Goal: Information Seeking & Learning: Check status

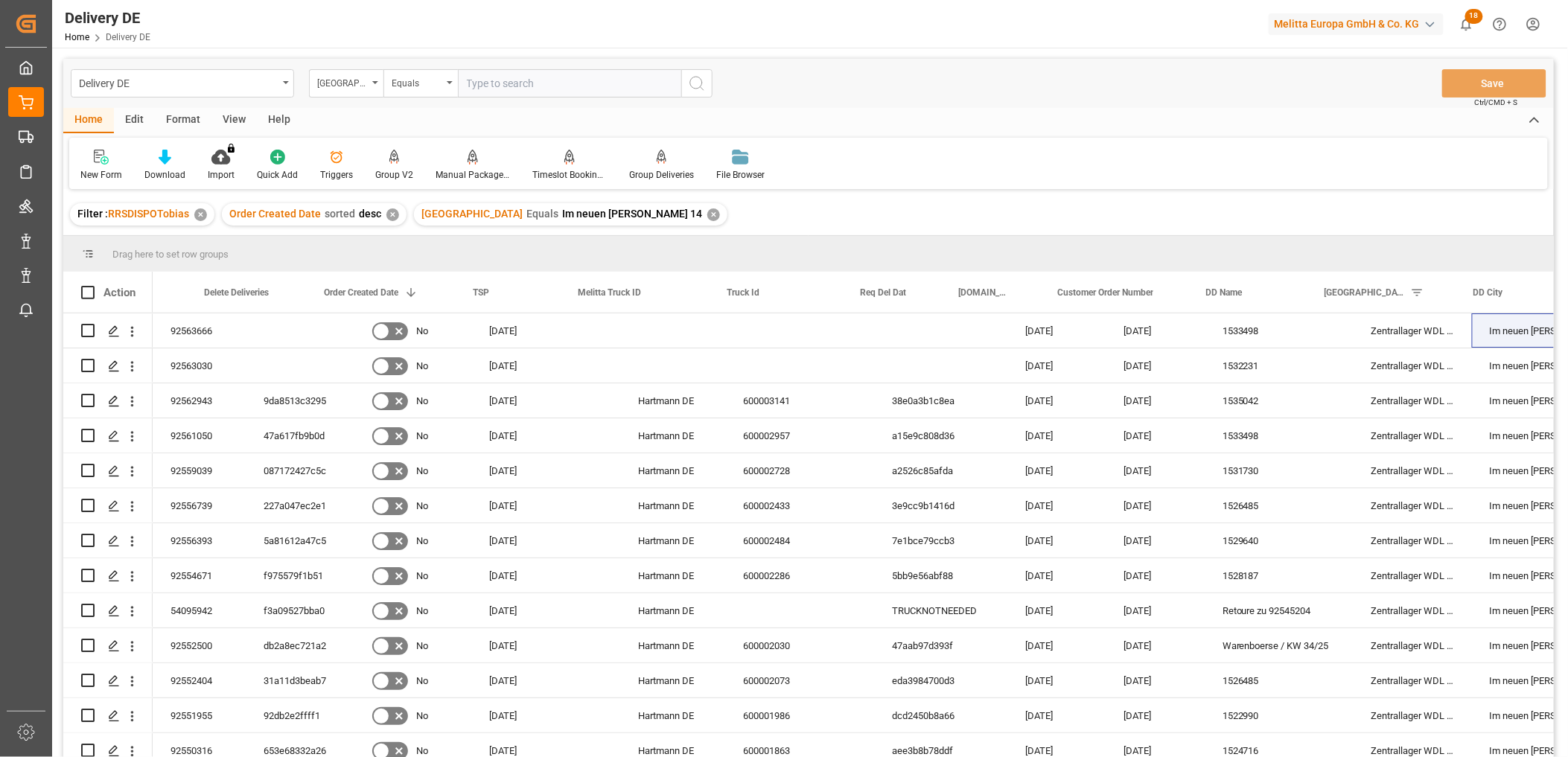
scroll to position [0, 165]
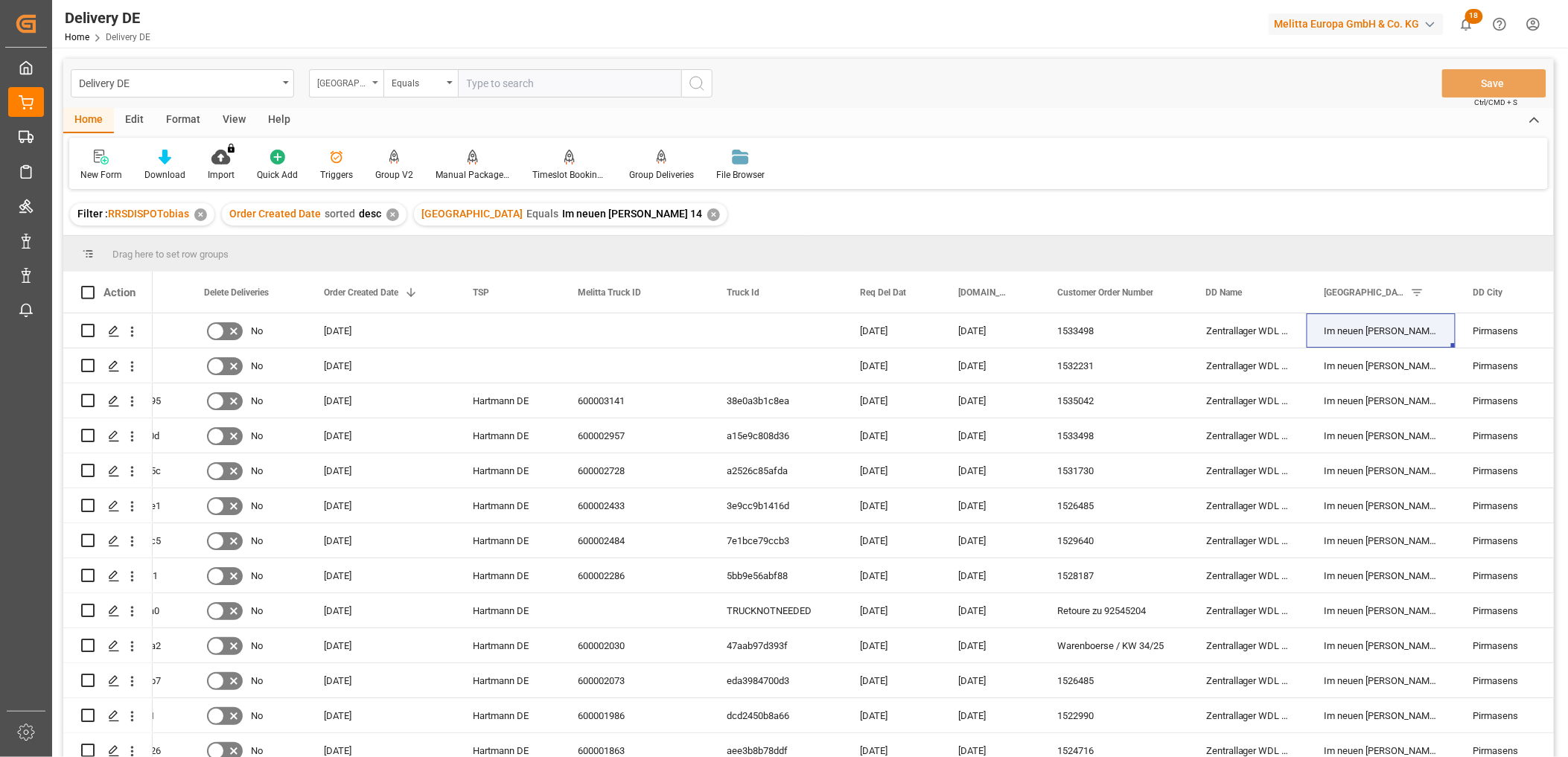
click at [343, 81] on div "[GEOGRAPHIC_DATA]" at bounding box center [342, 81] width 51 height 17
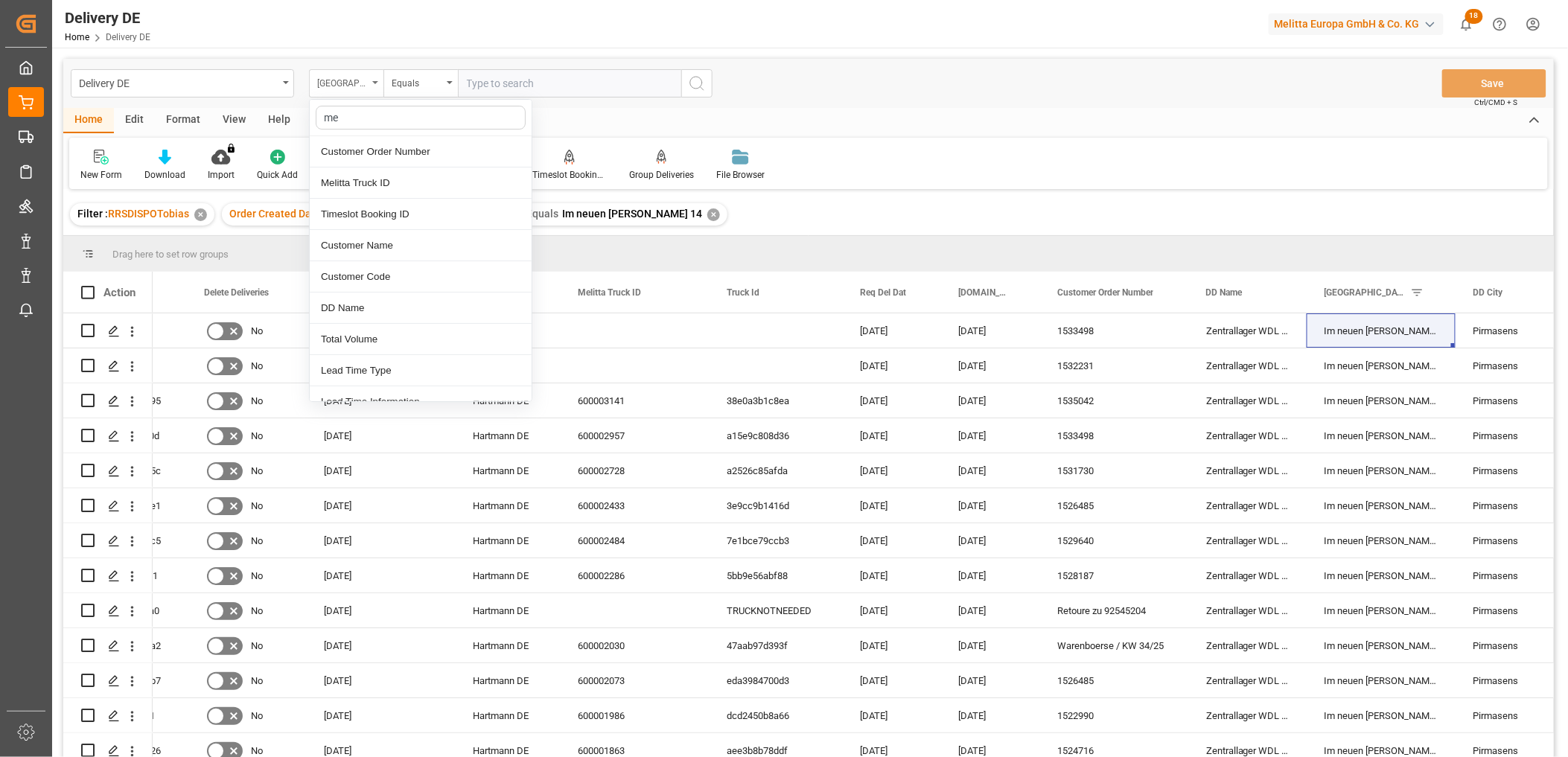
type input "mel"
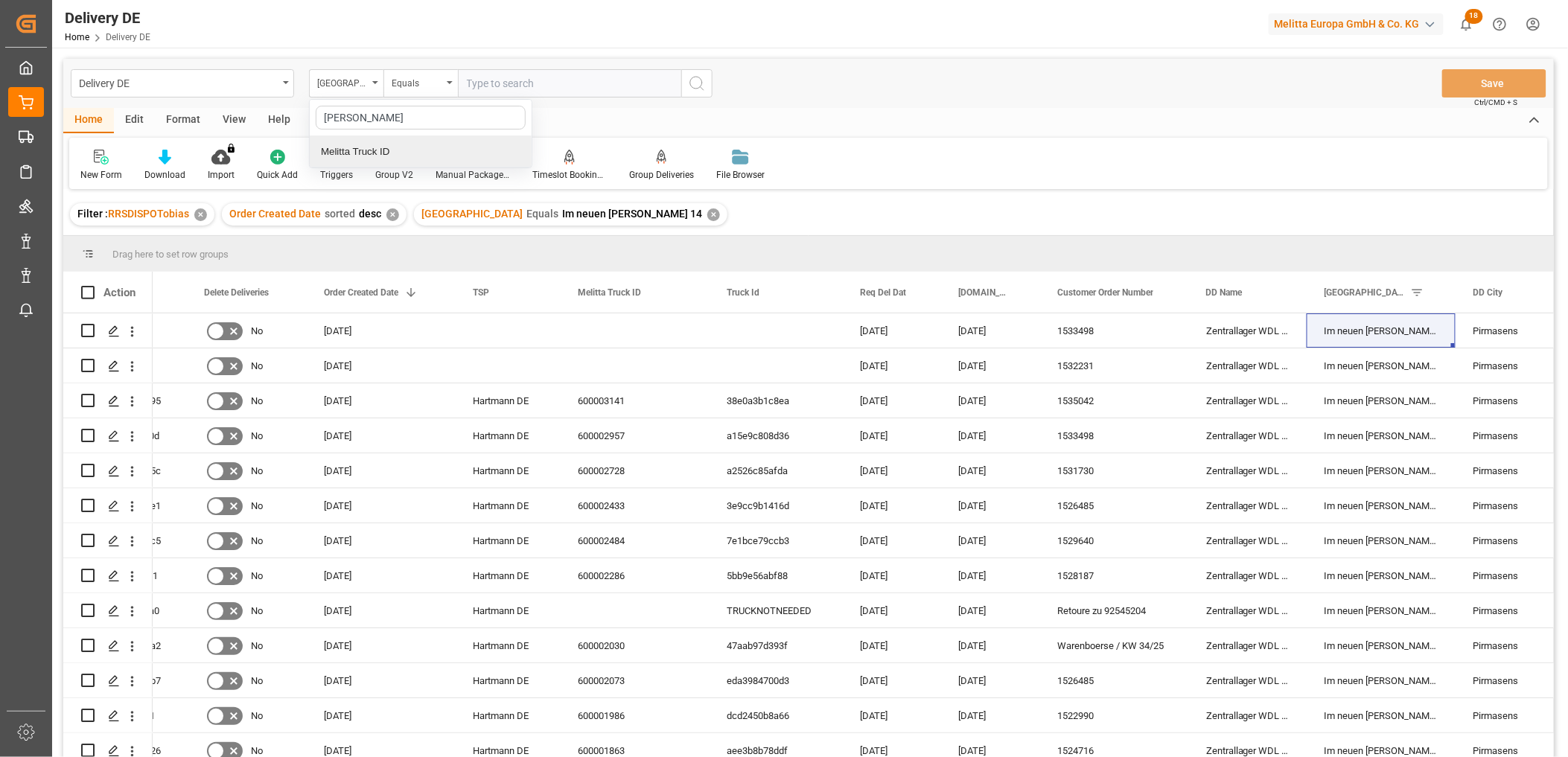
click at [355, 146] on div "Melitta Truck ID" at bounding box center [420, 152] width 222 height 32
click at [486, 91] on input "text" at bounding box center [570, 84] width 224 height 28
paste input "600003085"
type input "600003085"
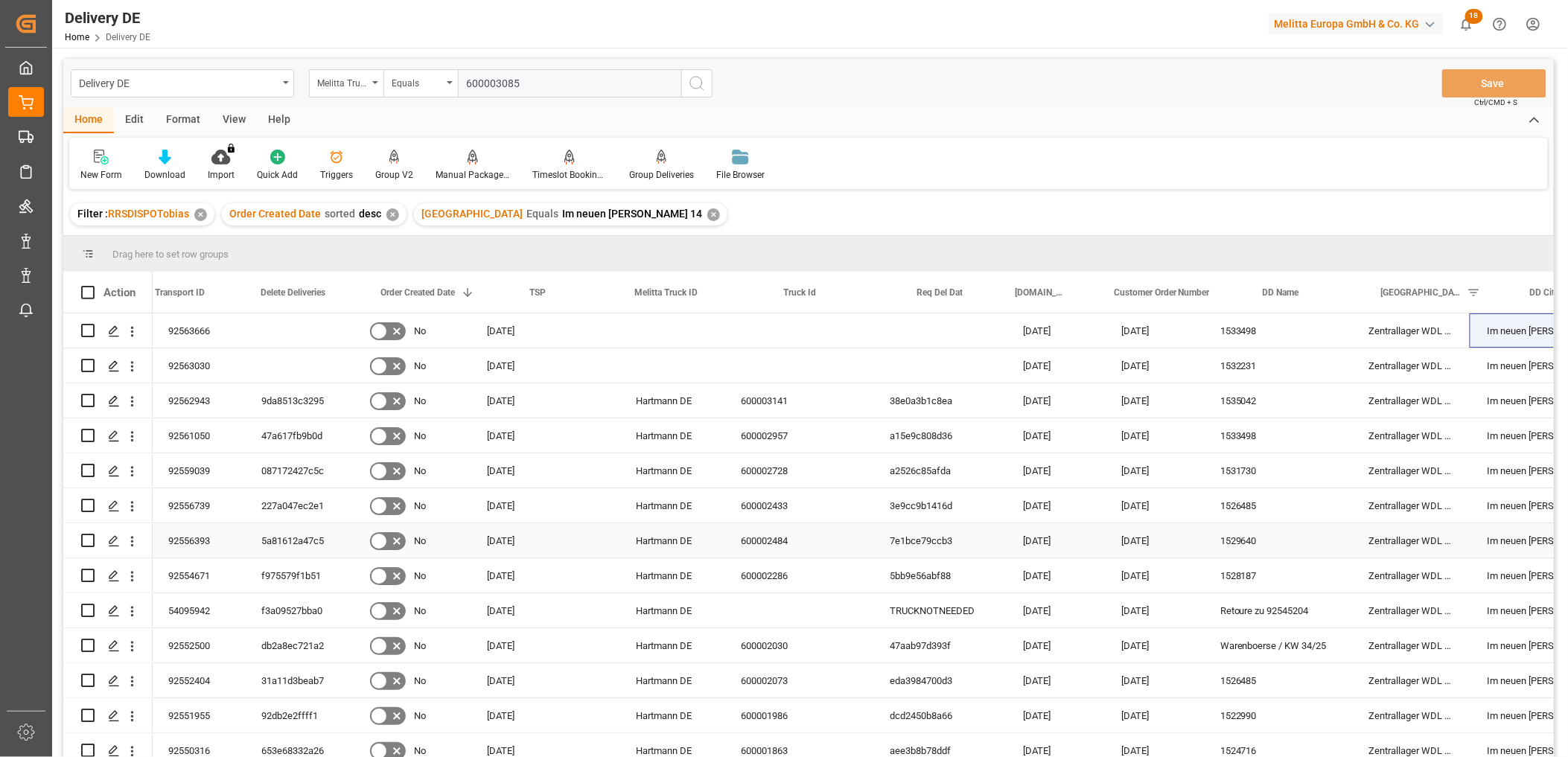
scroll to position [0, 0]
click at [187, 362] on div "92563030" at bounding box center [199, 365] width 93 height 34
click at [201, 330] on div "92563666" at bounding box center [199, 330] width 93 height 34
click at [1007, 132] on div "Home Edit Format View Help" at bounding box center [808, 121] width 1491 height 25
click at [88, 331] on input "Press Space to toggle row selection (unchecked)" at bounding box center [88, 330] width 13 height 13
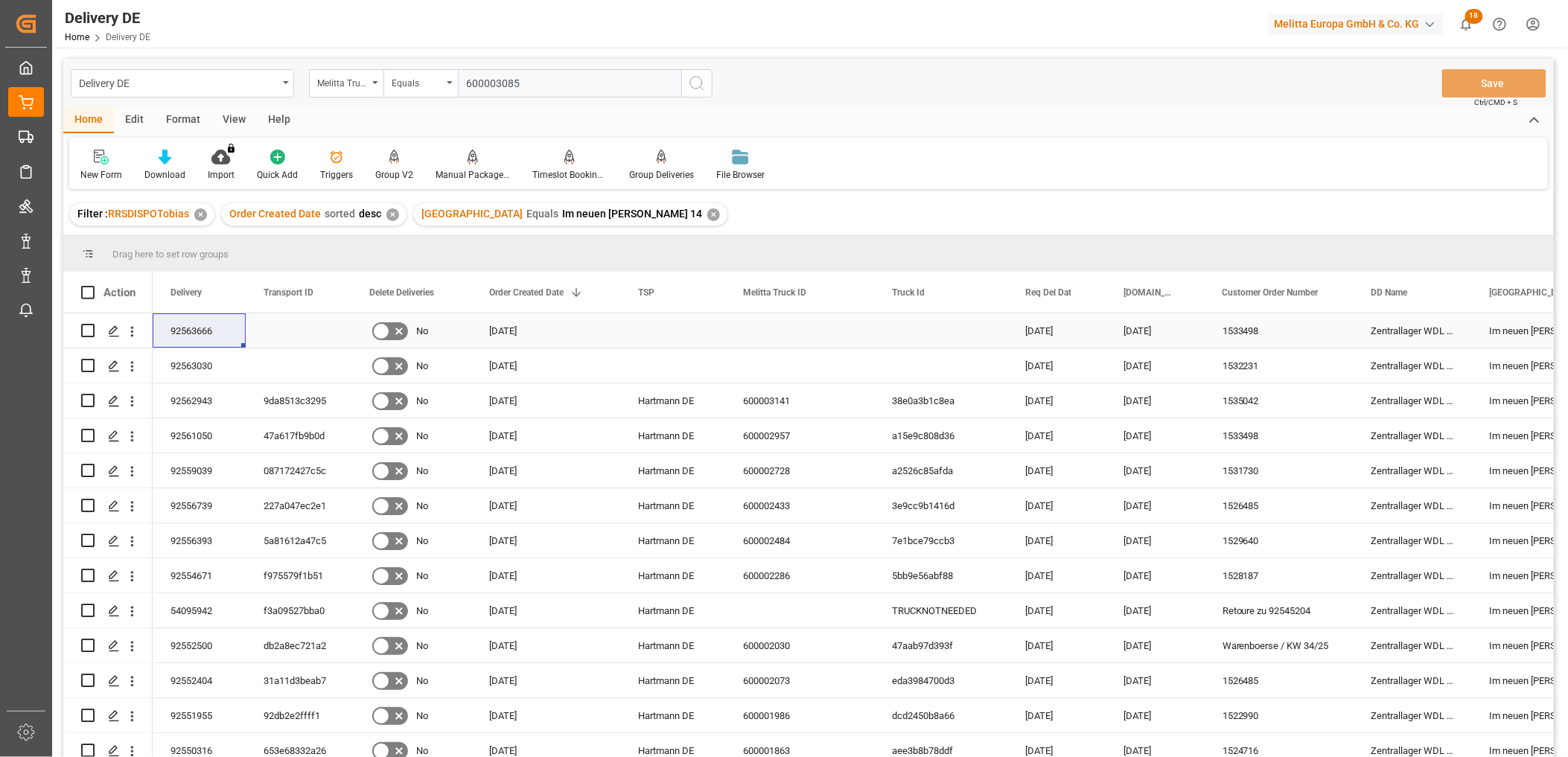
checkbox input "true"
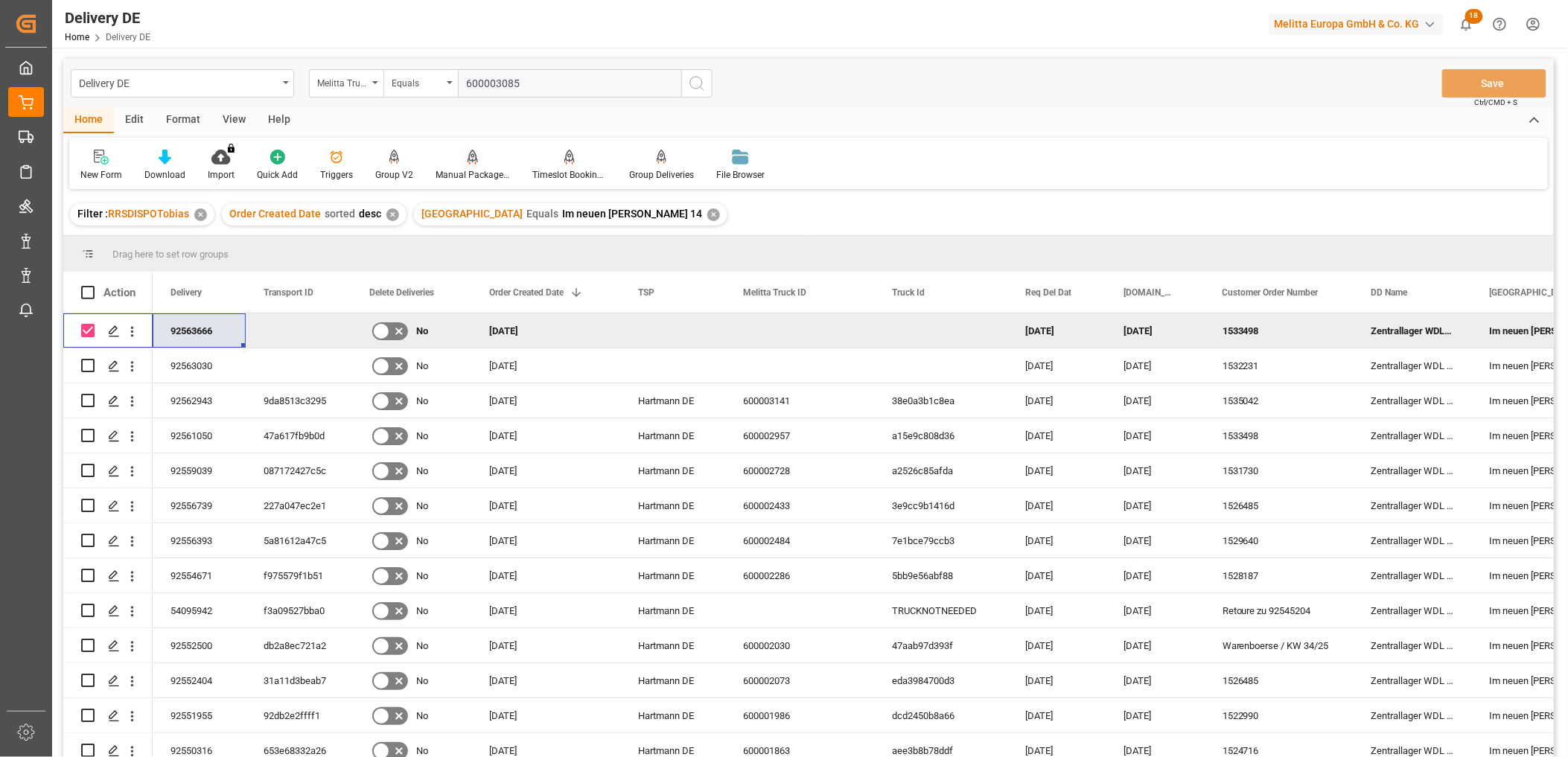
click at [468, 164] on icon at bounding box center [472, 156] width 10 height 15
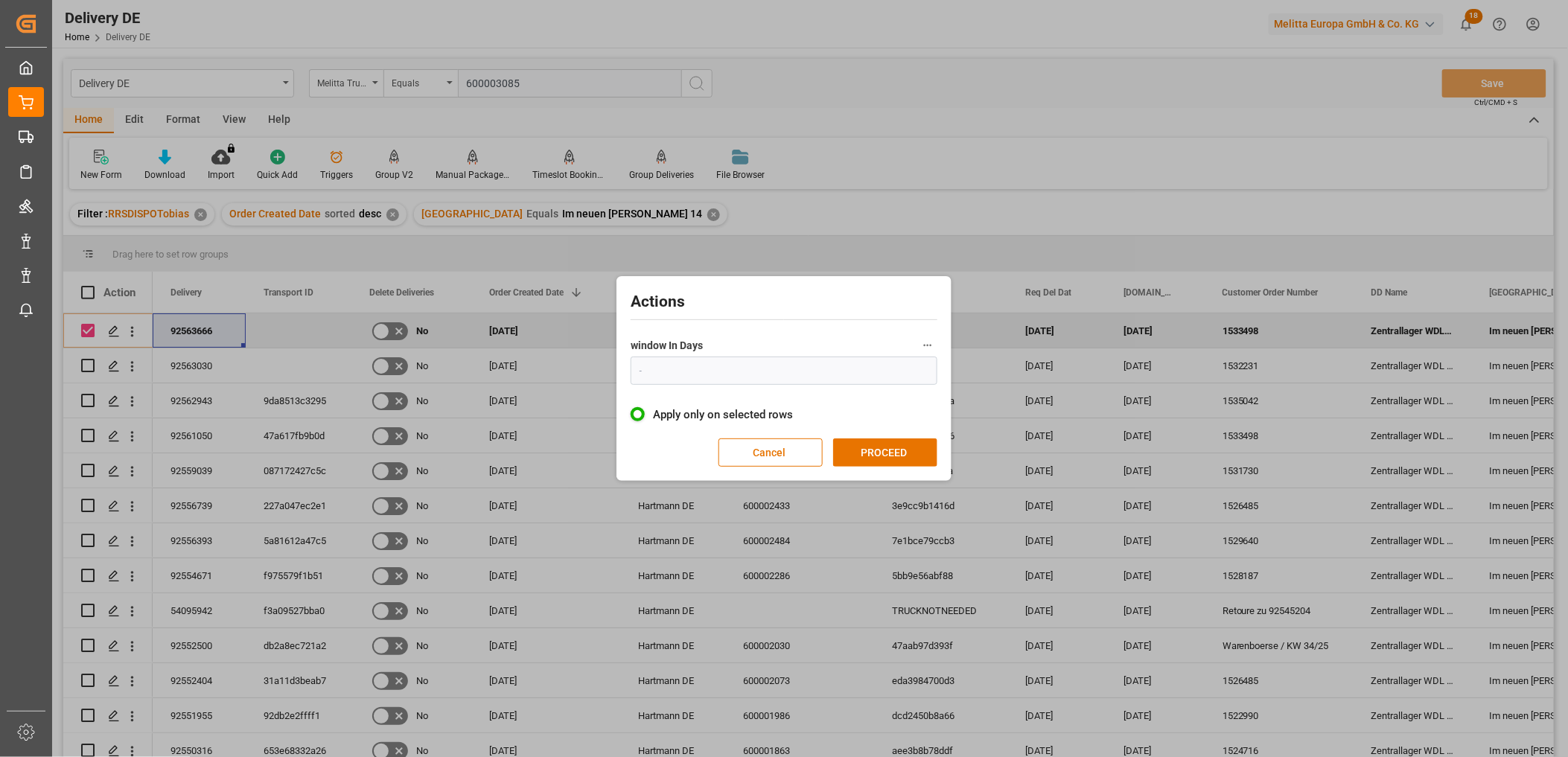
type input "1"
click at [889, 450] on button "PROCEED" at bounding box center [885, 453] width 104 height 28
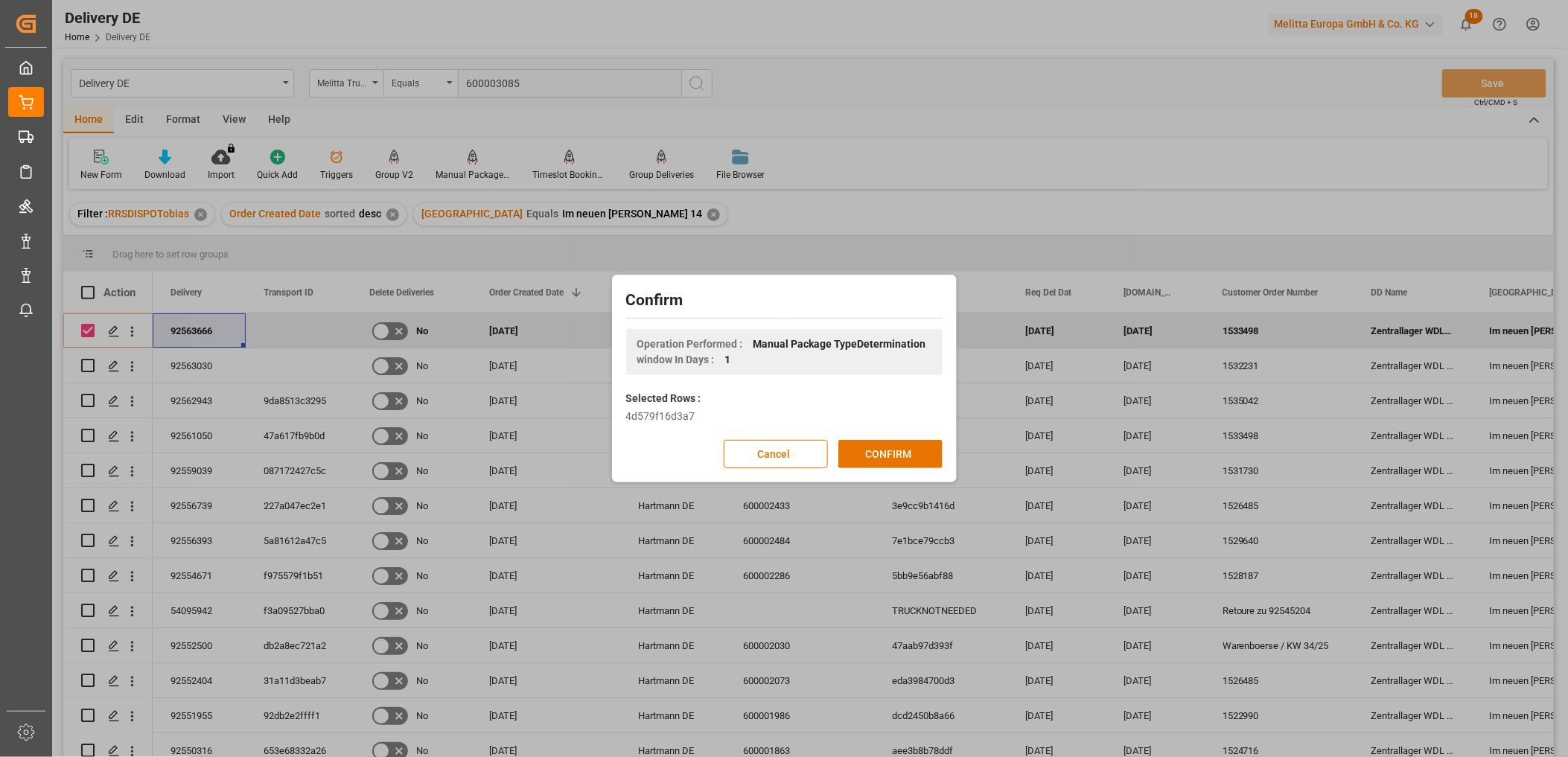
click at [889, 450] on button "CONFIRM" at bounding box center [890, 454] width 104 height 28
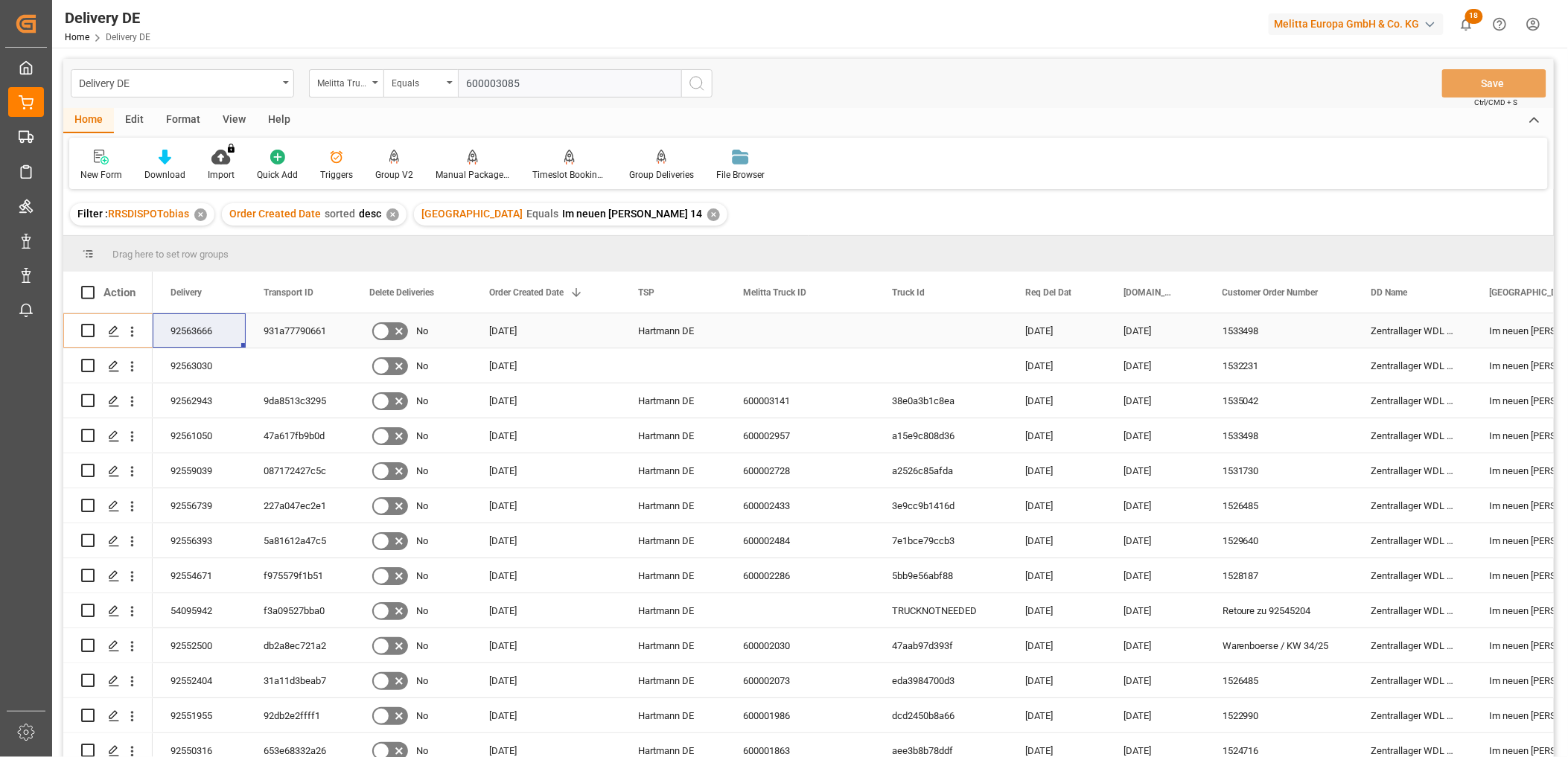
click at [299, 331] on div "931a77790661" at bounding box center [299, 330] width 106 height 34
click at [280, 403] on div "9da8513c3295" at bounding box center [299, 400] width 106 height 34
click at [707, 213] on div "✕" at bounding box center [713, 215] width 13 height 13
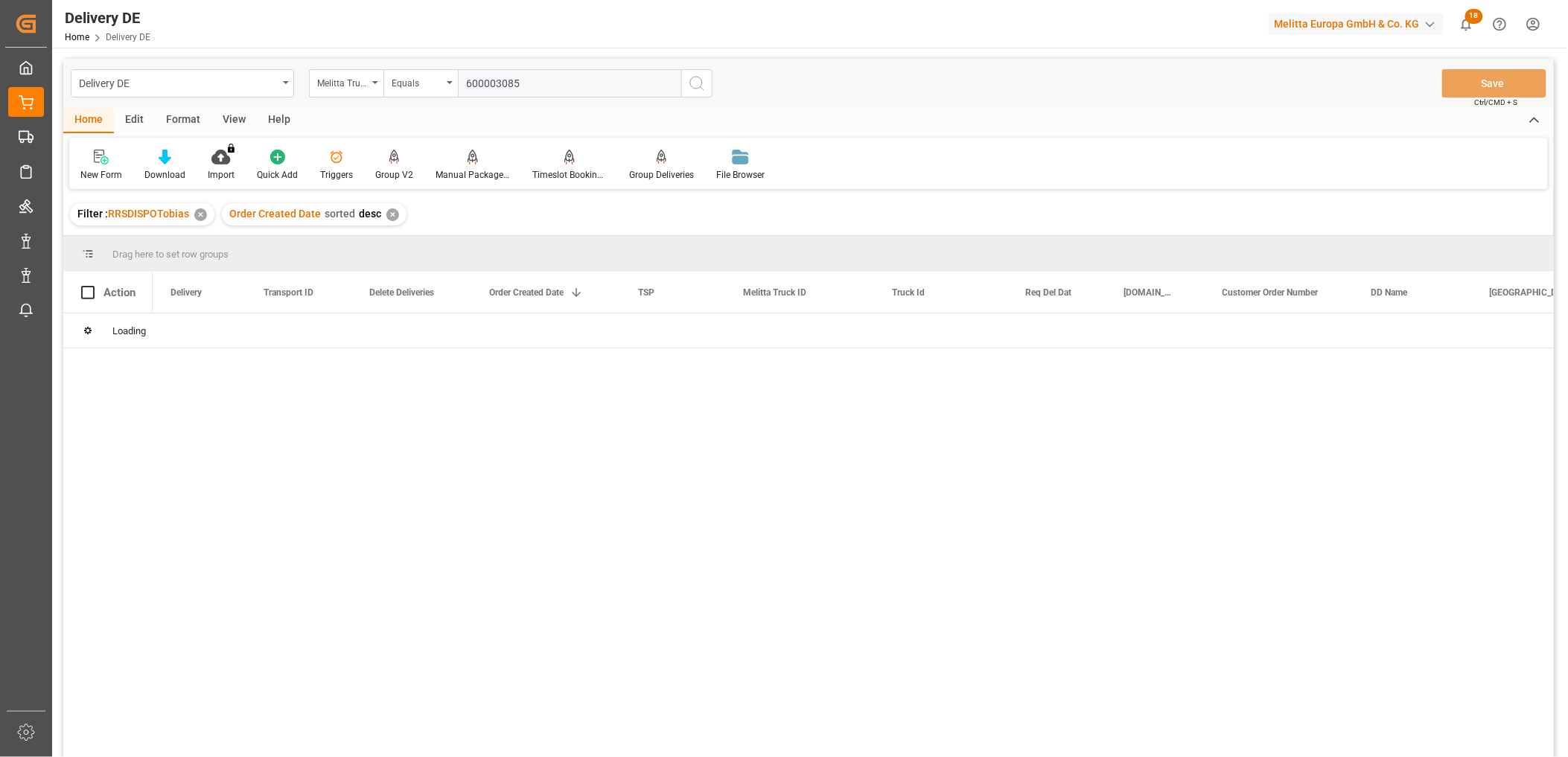
click at [697, 85] on icon "search button" at bounding box center [697, 83] width 18 height 18
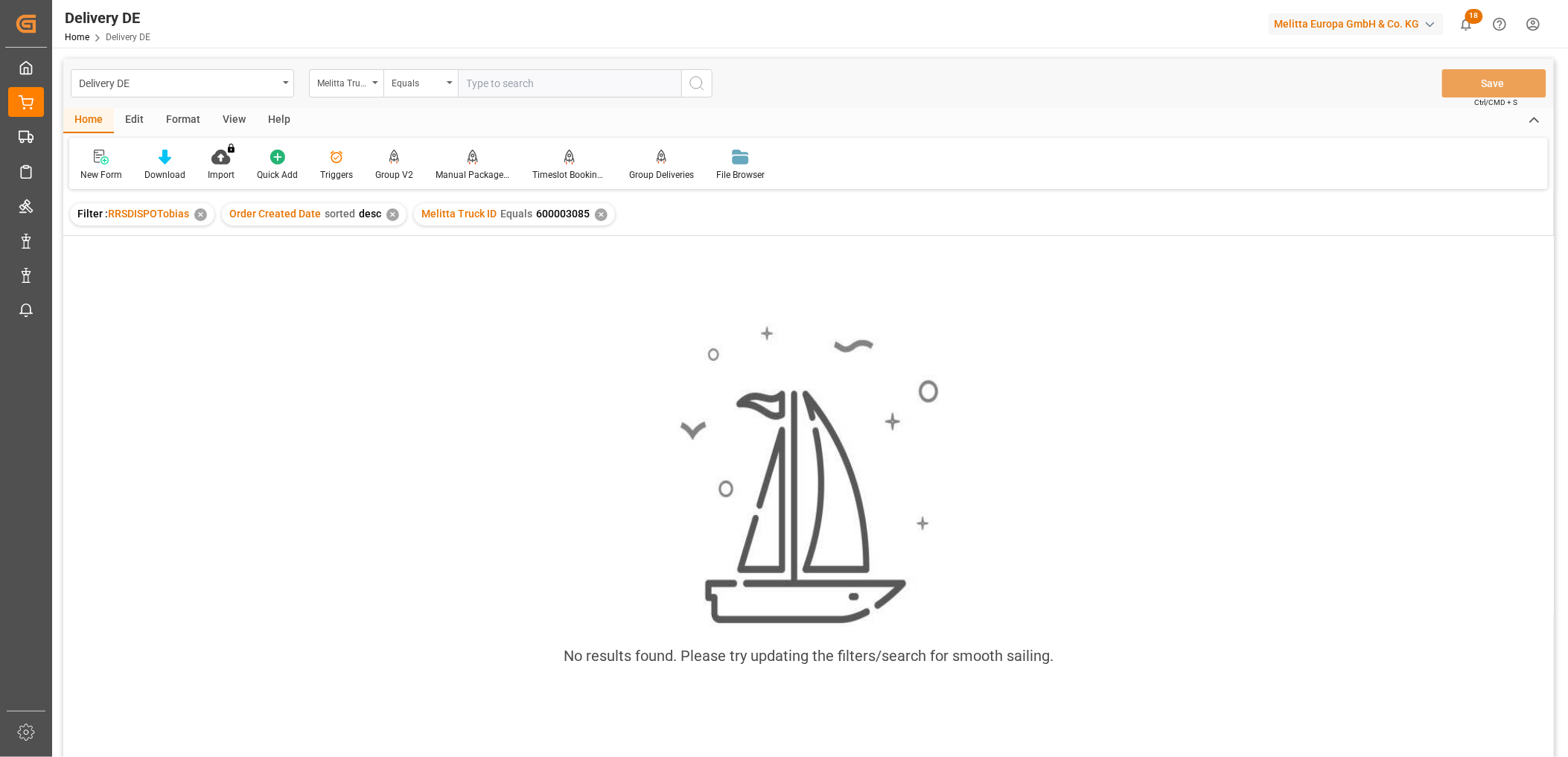
click at [513, 80] on input "text" at bounding box center [570, 84] width 224 height 28
paste input "600003085"
click at [466, 87] on input "600003085" at bounding box center [570, 84] width 224 height 28
type input "600003085"
click at [700, 85] on icon "search button" at bounding box center [697, 83] width 18 height 18
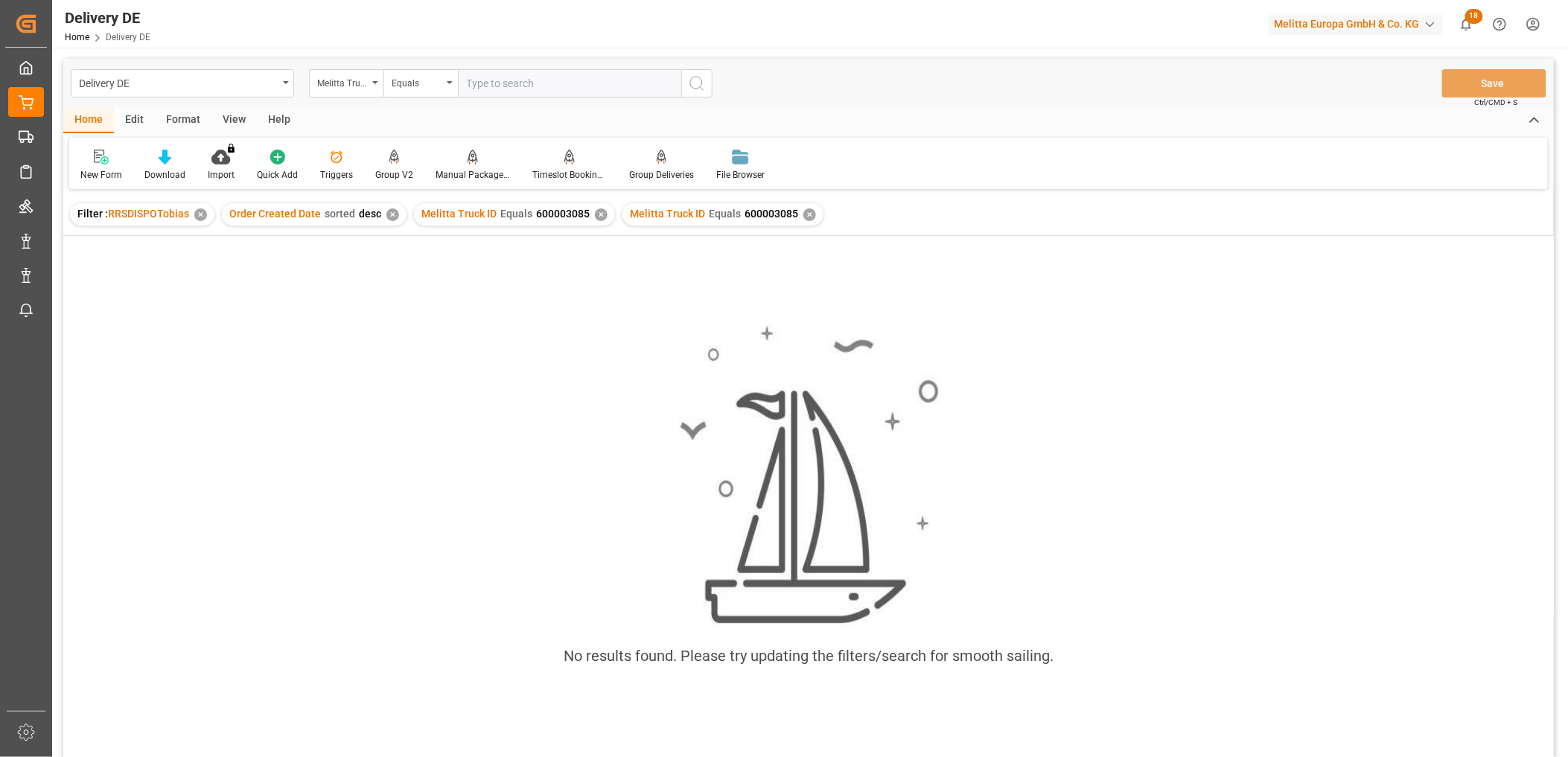
click at [595, 216] on div "✕" at bounding box center [601, 215] width 13 height 13
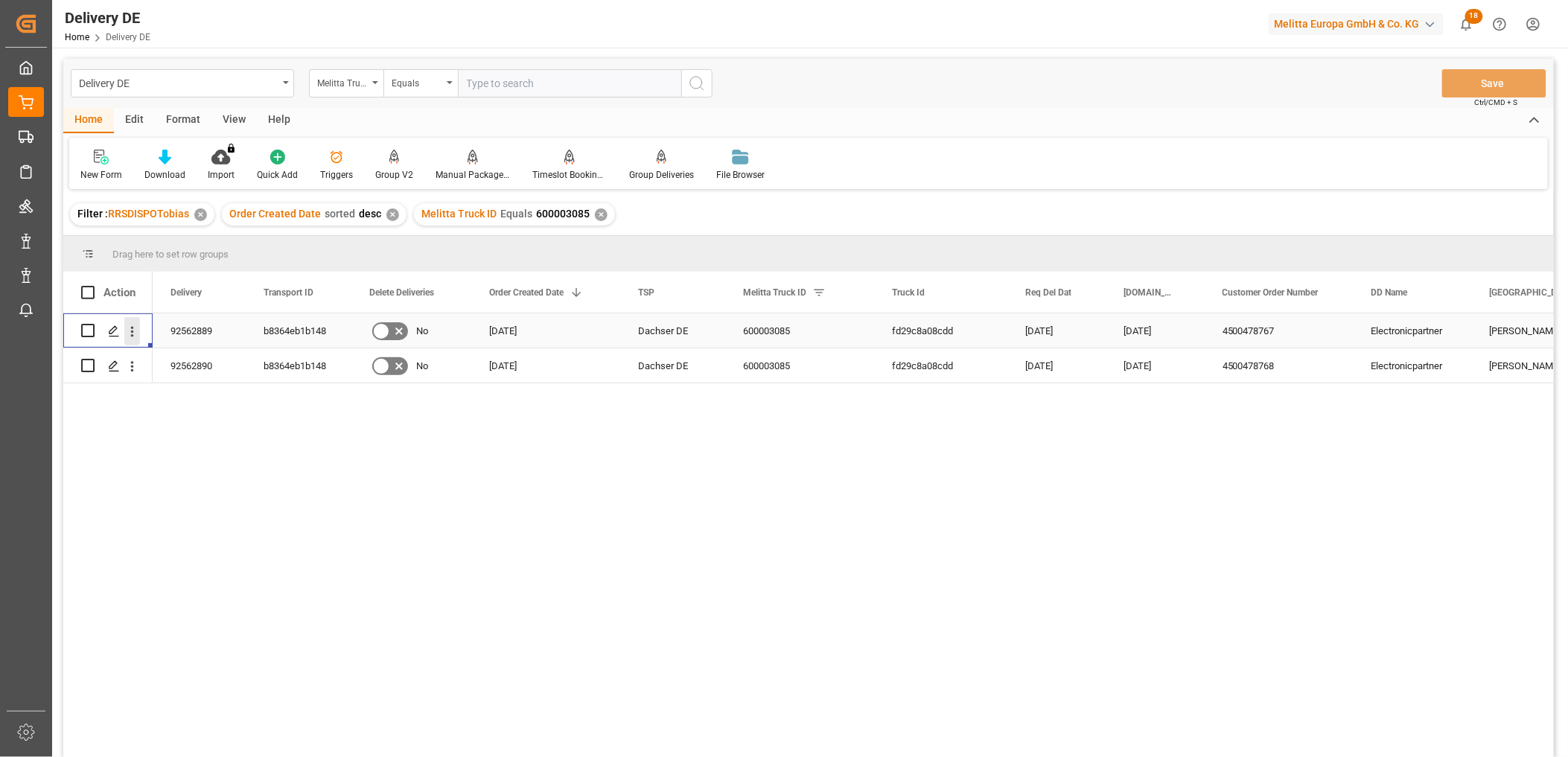
click at [128, 325] on icon "open menu" at bounding box center [132, 332] width 16 height 16
click at [184, 357] on span "Open in new tab" at bounding box center [230, 363] width 136 height 16
drag, startPoint x: 1137, startPoint y: 553, endPoint x: 1104, endPoint y: 548, distance: 33.4
click at [1136, 553] on div "600003085 fd29c8a08cdd 06.10.2025 01.10.2025 4500478767 Electronicpartner Dasin…" at bounding box center [852, 540] width 1401 height 454
click at [510, 80] on input "text" at bounding box center [570, 84] width 224 height 28
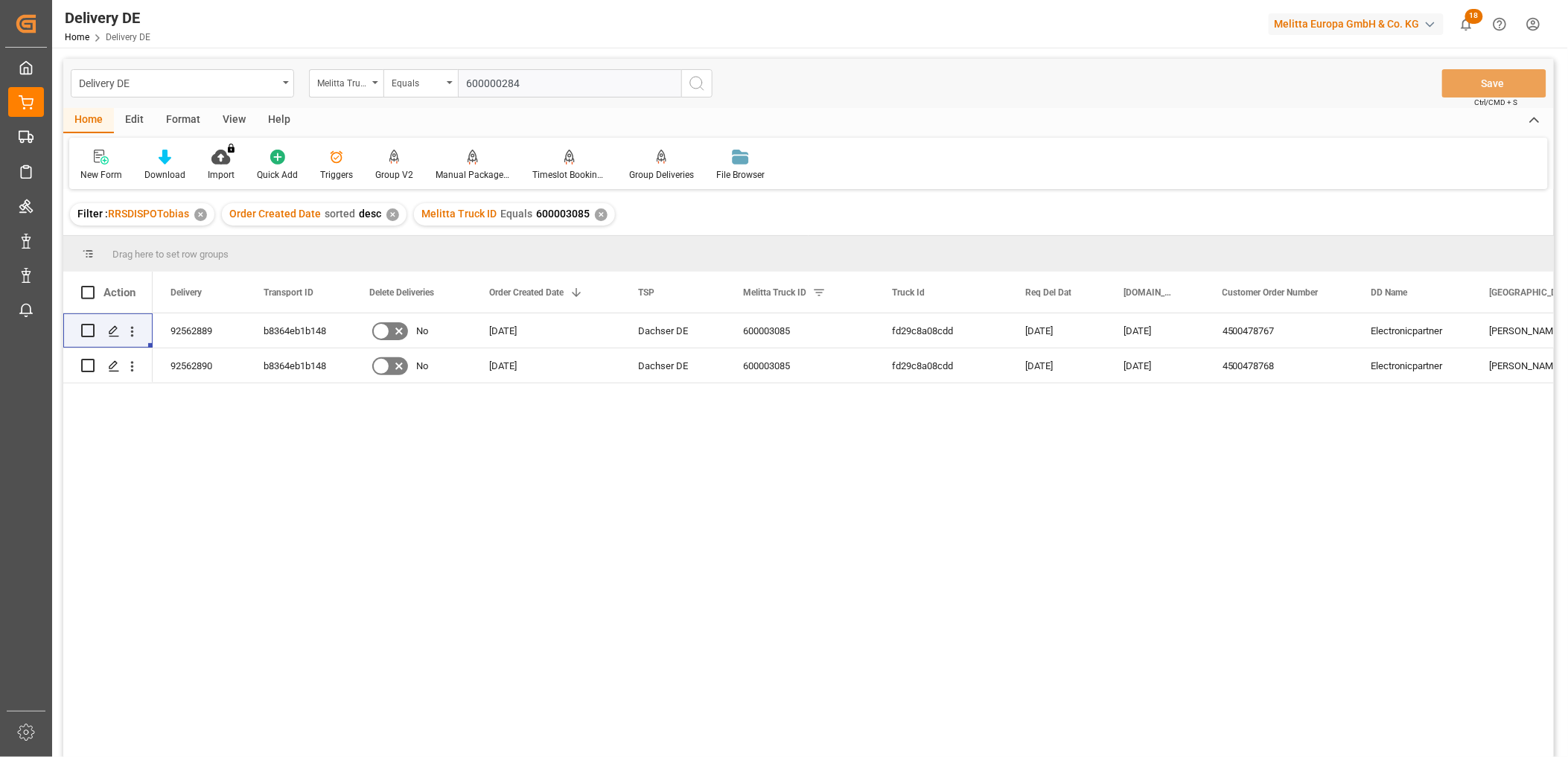
type input "6000002841"
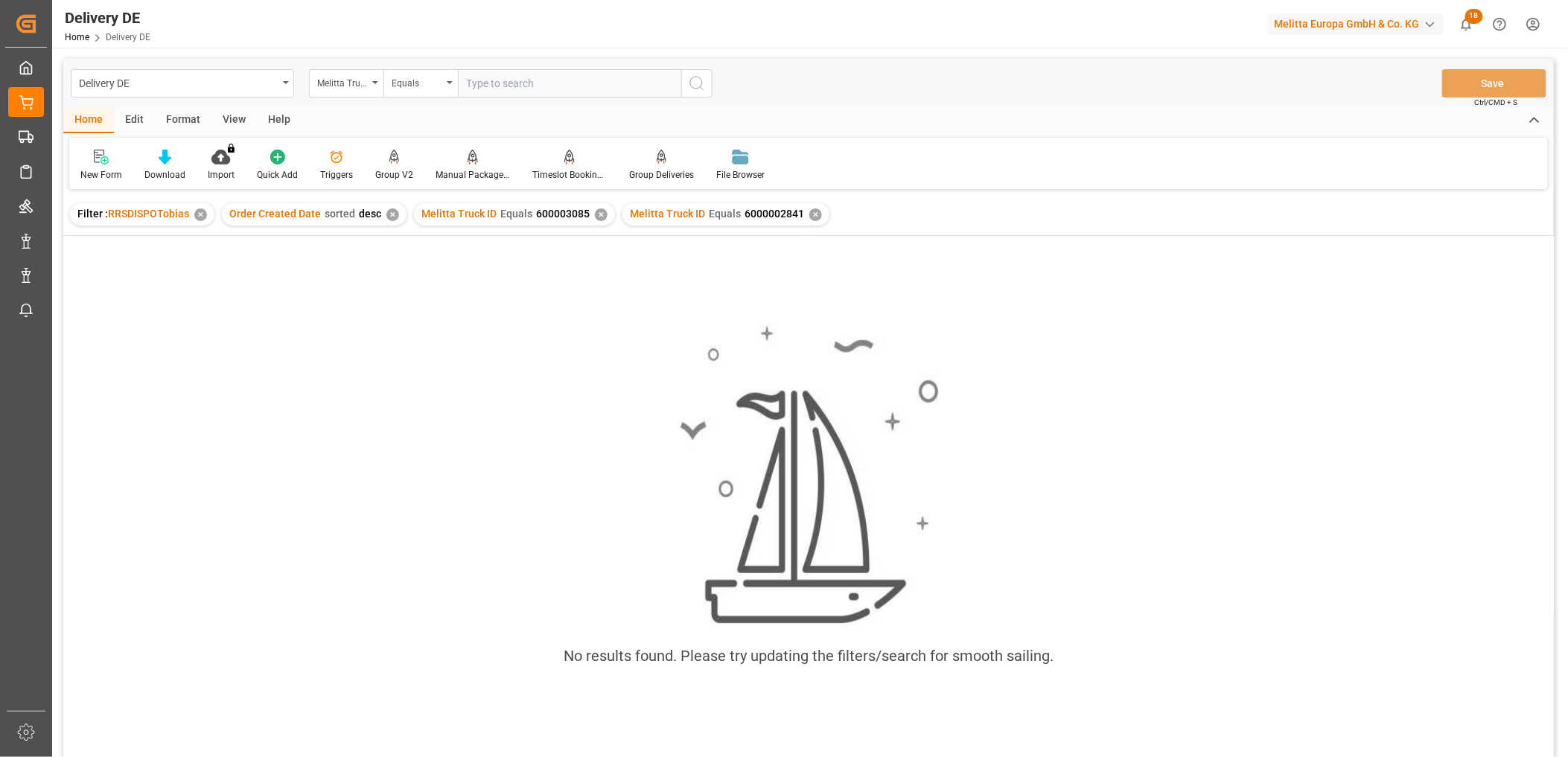
click at [595, 217] on div "✕" at bounding box center [601, 215] width 13 height 13
click at [508, 83] on input "text" at bounding box center [570, 84] width 224 height 28
paste input "600002841"
type input "600002841"
click at [698, 84] on icon "search button" at bounding box center [697, 83] width 18 height 18
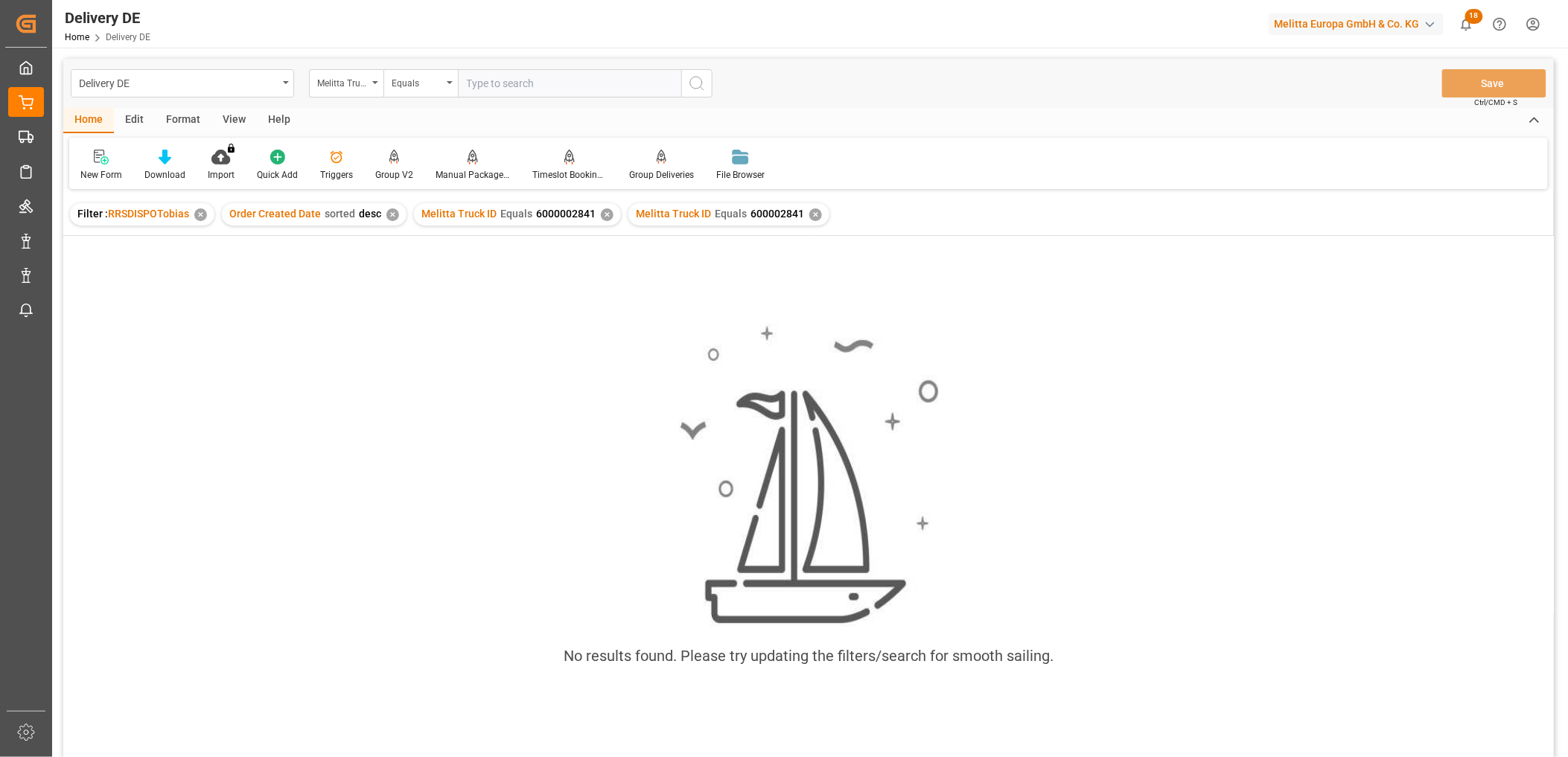
click at [603, 209] on div "✕" at bounding box center [607, 215] width 13 height 13
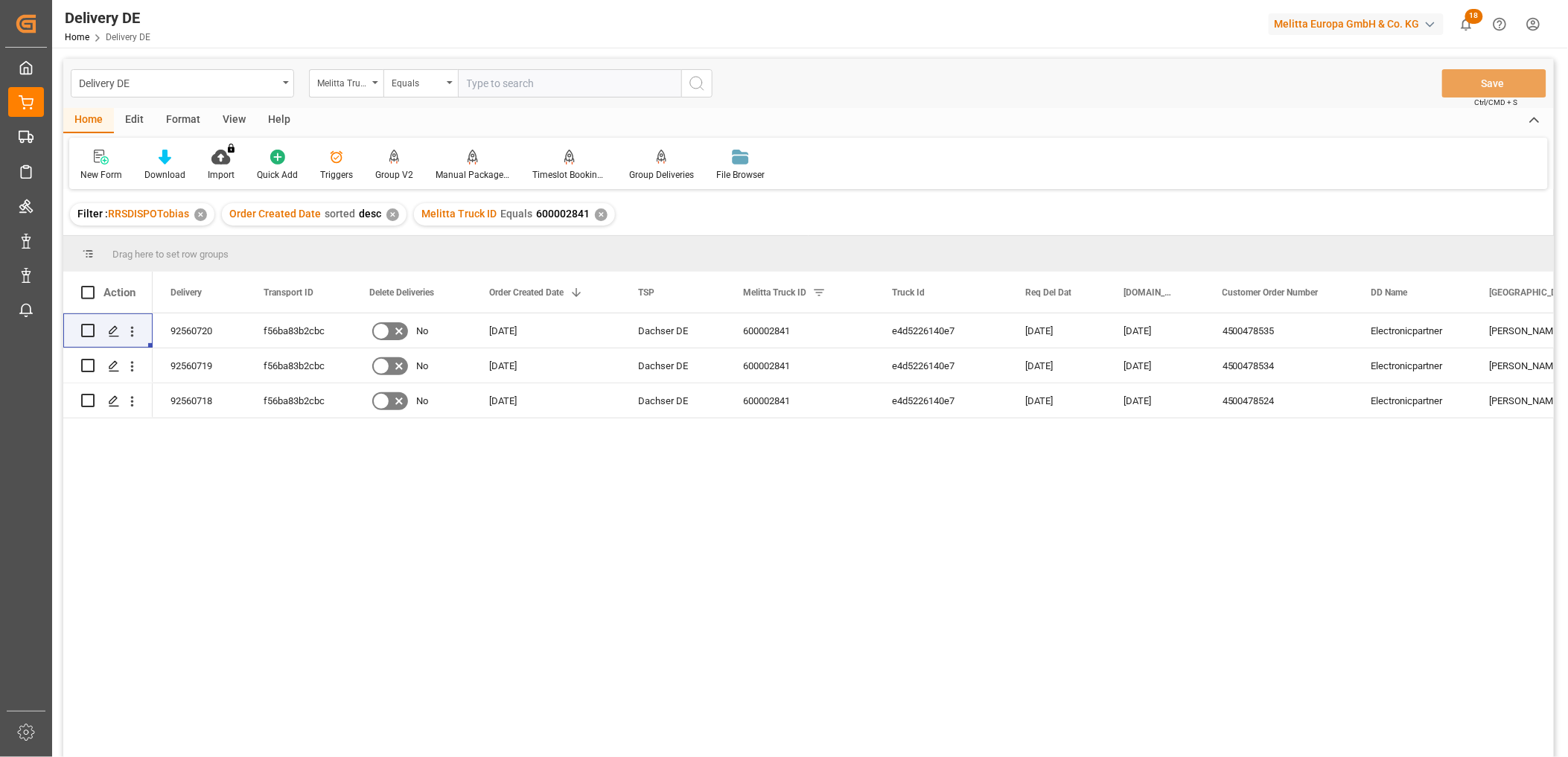
click at [552, 91] on input "text" at bounding box center [570, 84] width 224 height 28
paste input "600002841"
drag, startPoint x: 494, startPoint y: 84, endPoint x: 534, endPoint y: 86, distance: 40.0
click at [534, 86] on input "600002841" at bounding box center [570, 84] width 224 height 28
type input "600002841"
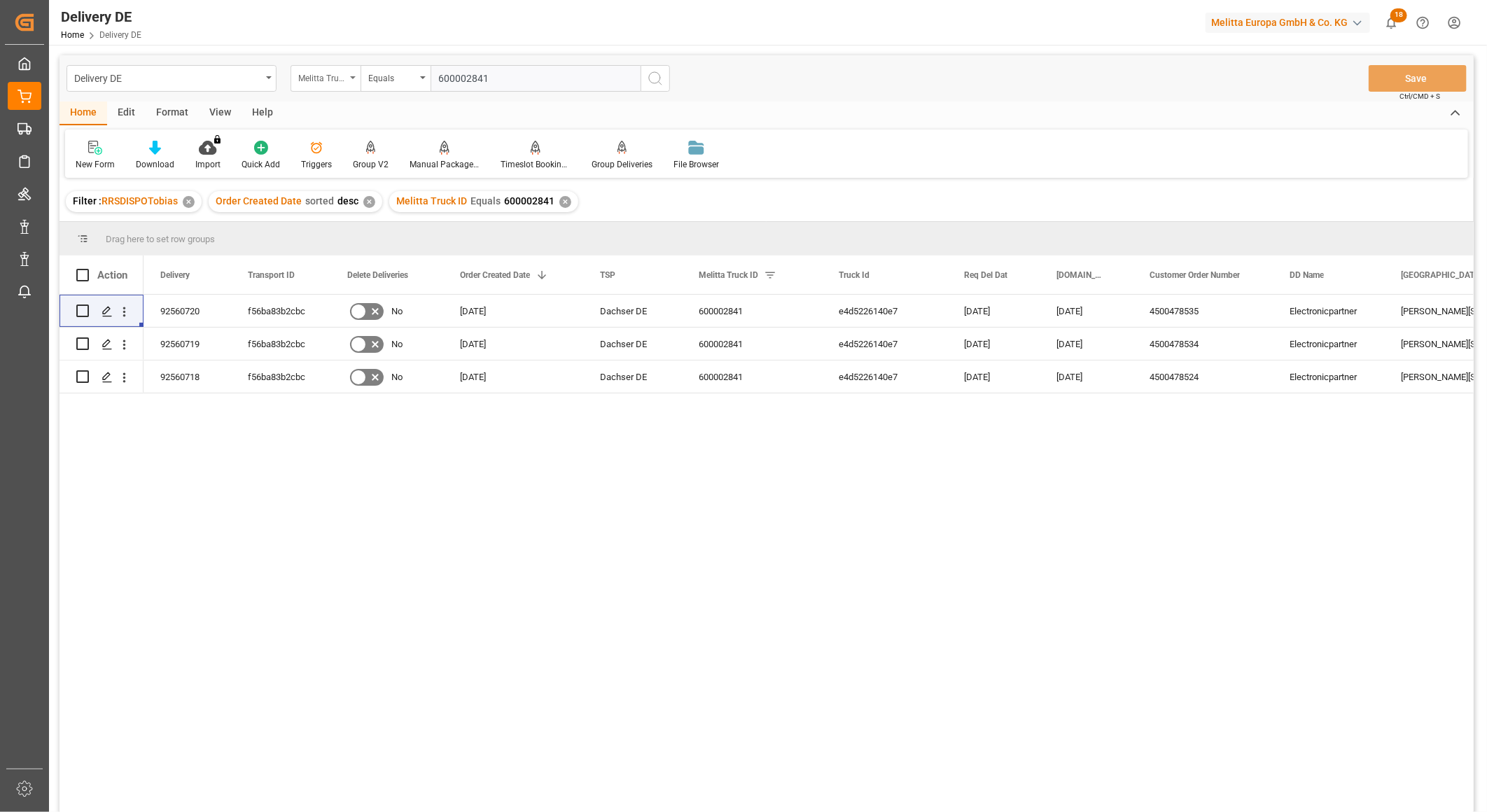
click at [331, 78] on div "Melitta Truck ID" at bounding box center [322, 77] width 48 height 16
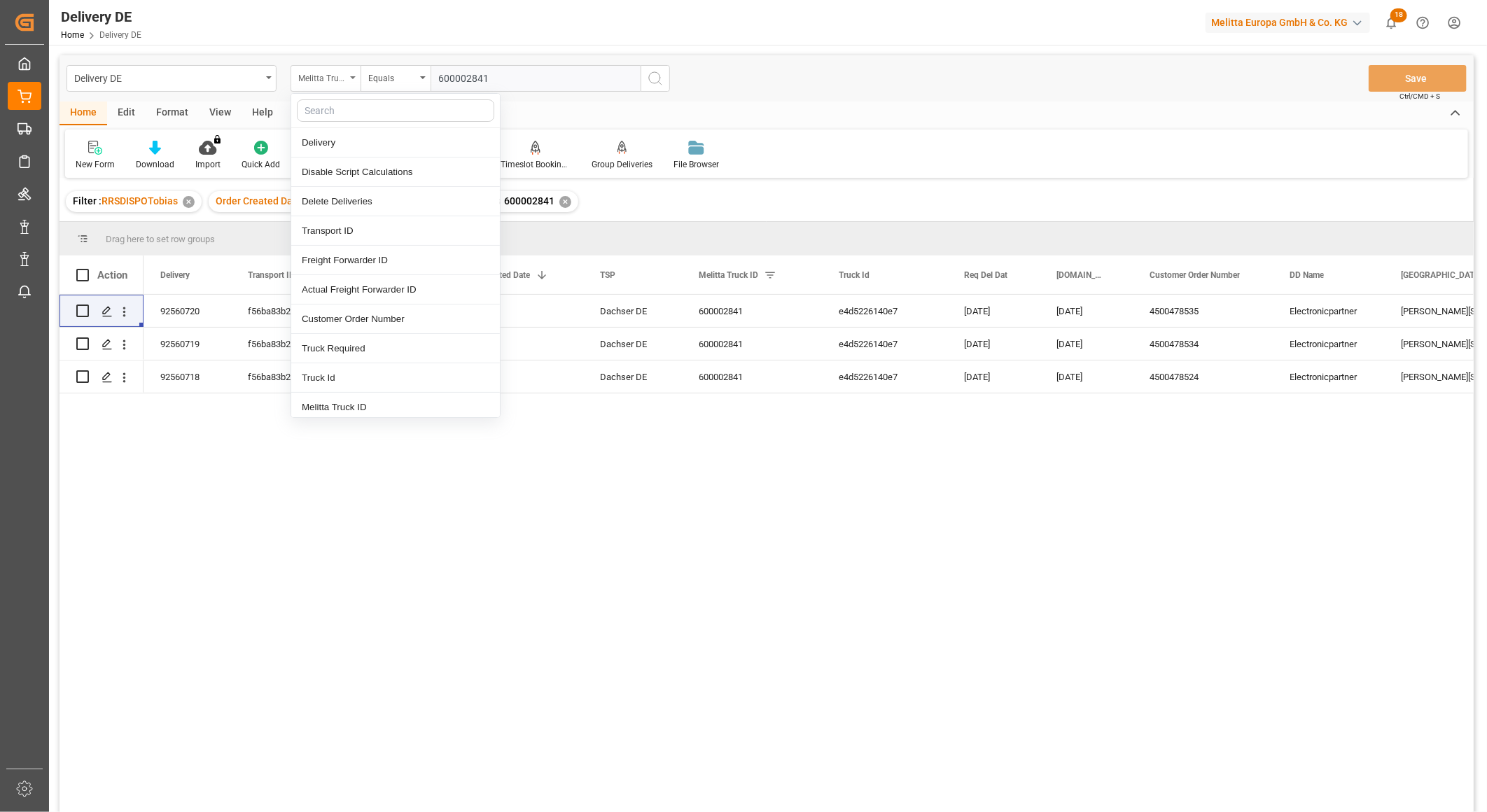
click at [323, 71] on div "Melitta Truck ID" at bounding box center [322, 77] width 48 height 16
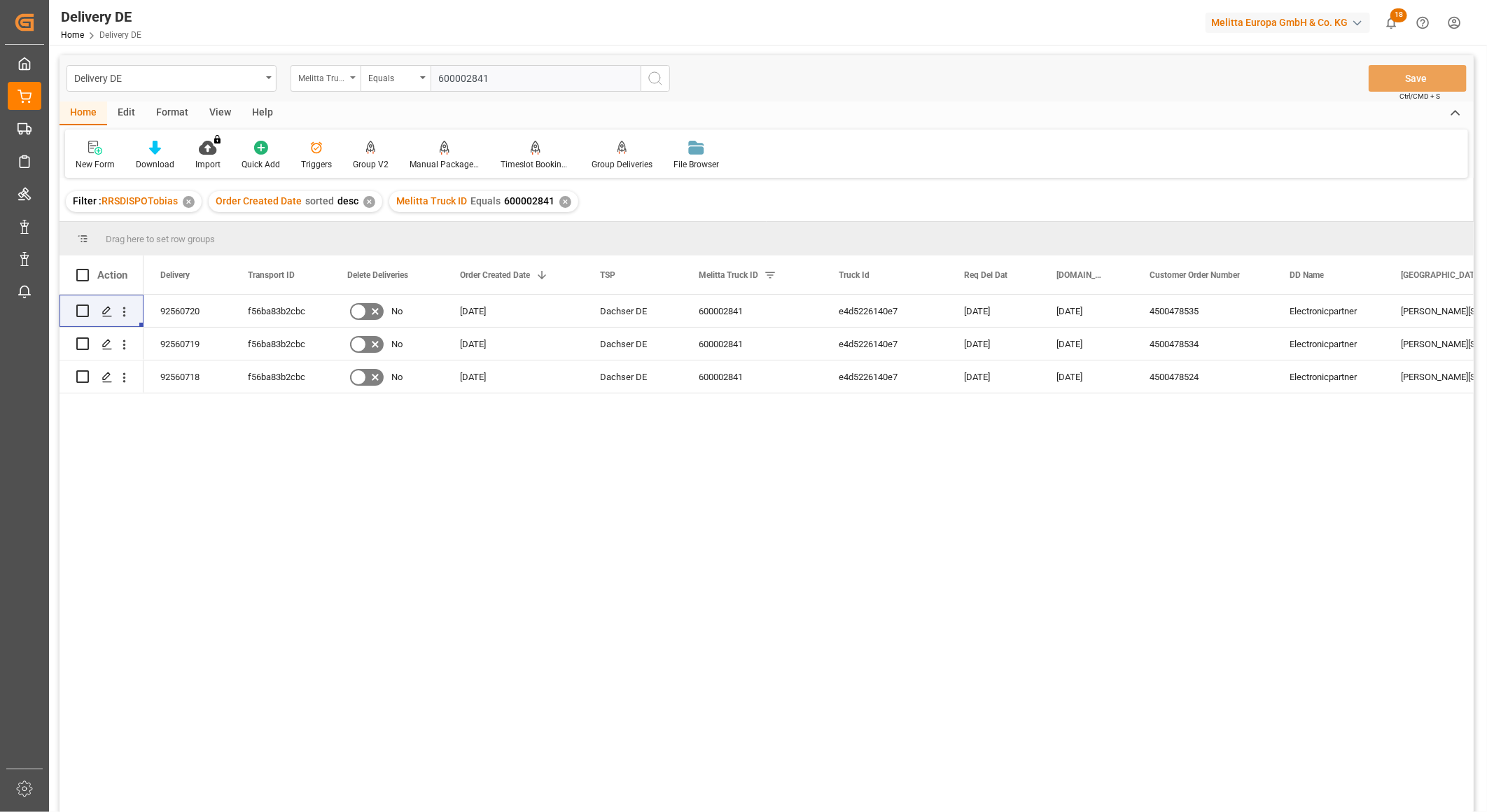
click at [323, 79] on div "Melitta Truck ID" at bounding box center [322, 77] width 48 height 16
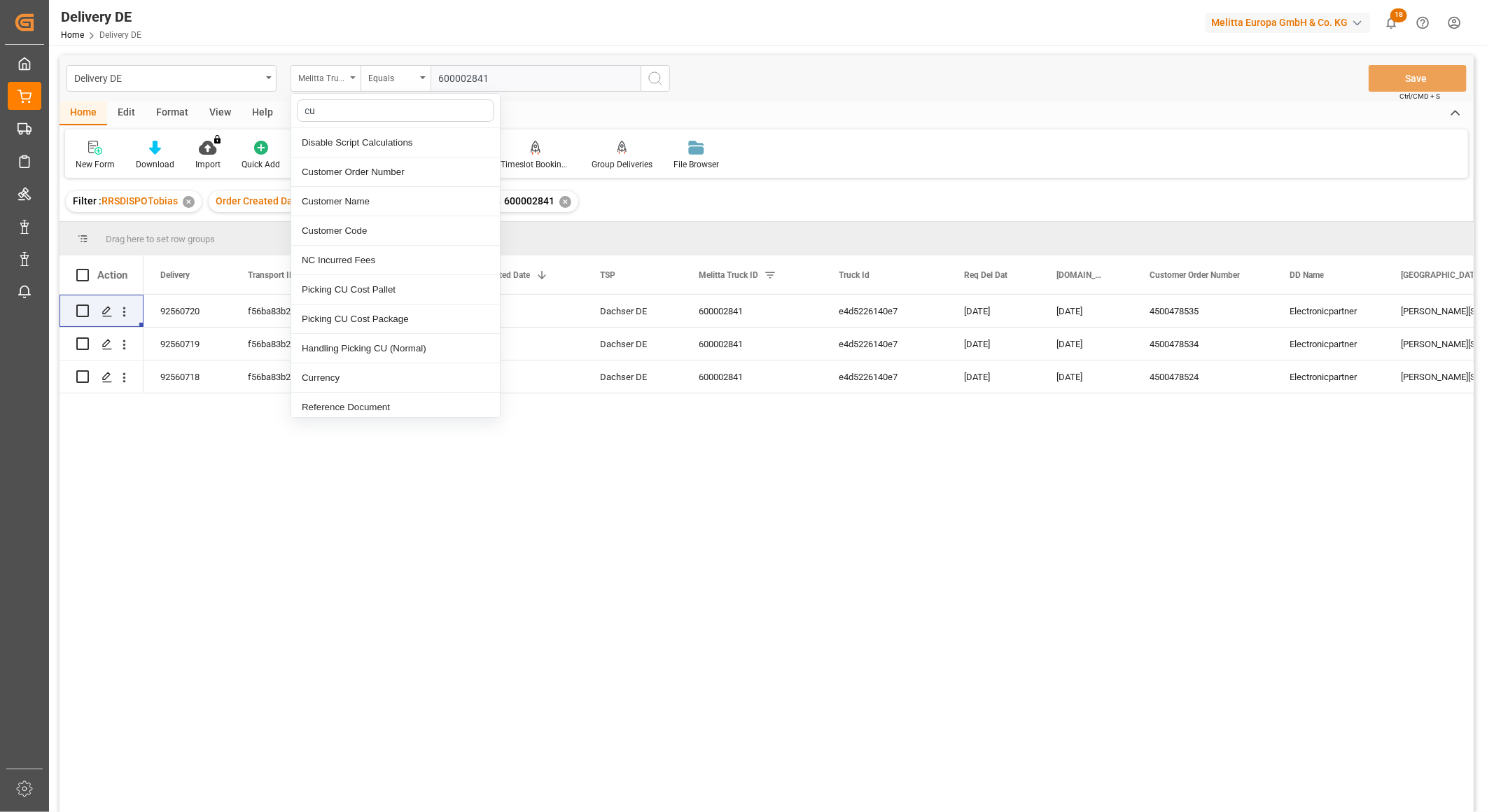
type input "cus"
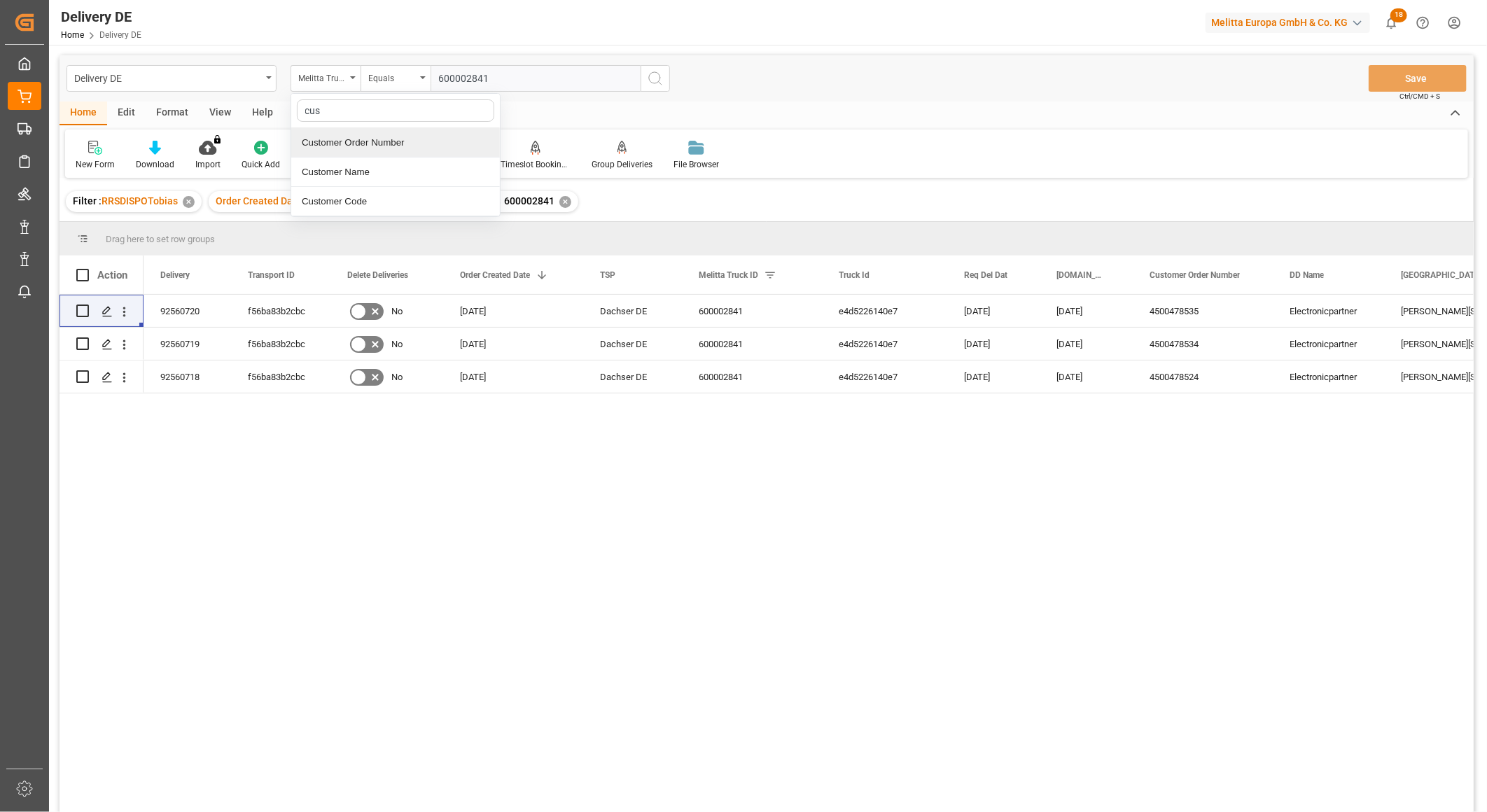
click at [342, 149] on div "Customer Order Number" at bounding box center [395, 143] width 209 height 30
click at [453, 75] on input "text" at bounding box center [536, 79] width 210 height 27
paste input "2509000369400"
type input "2509000369400"
click at [658, 78] on icon "search button" at bounding box center [655, 78] width 17 height 17
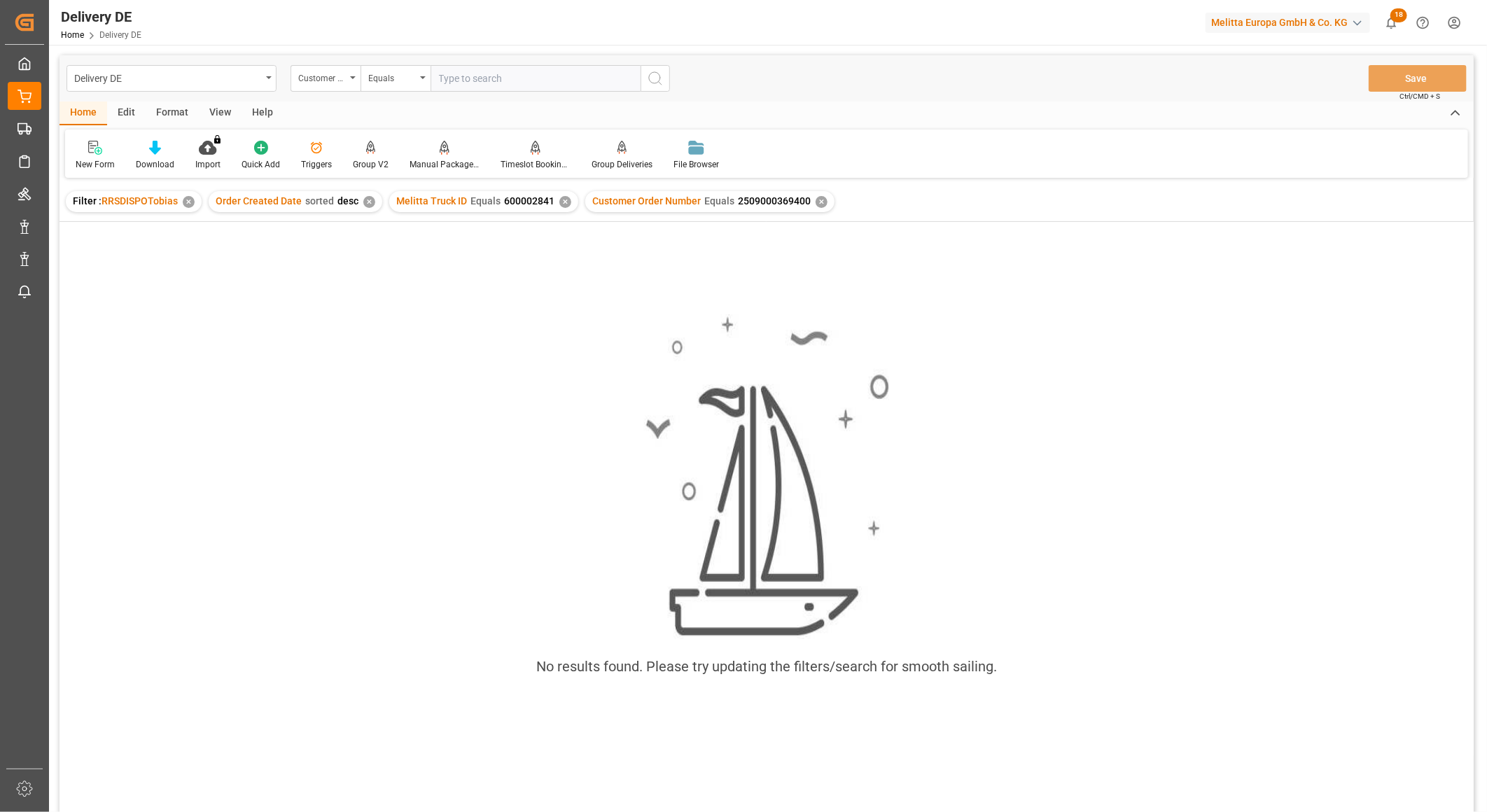
click at [560, 200] on div "✕" at bounding box center [566, 202] width 12 height 12
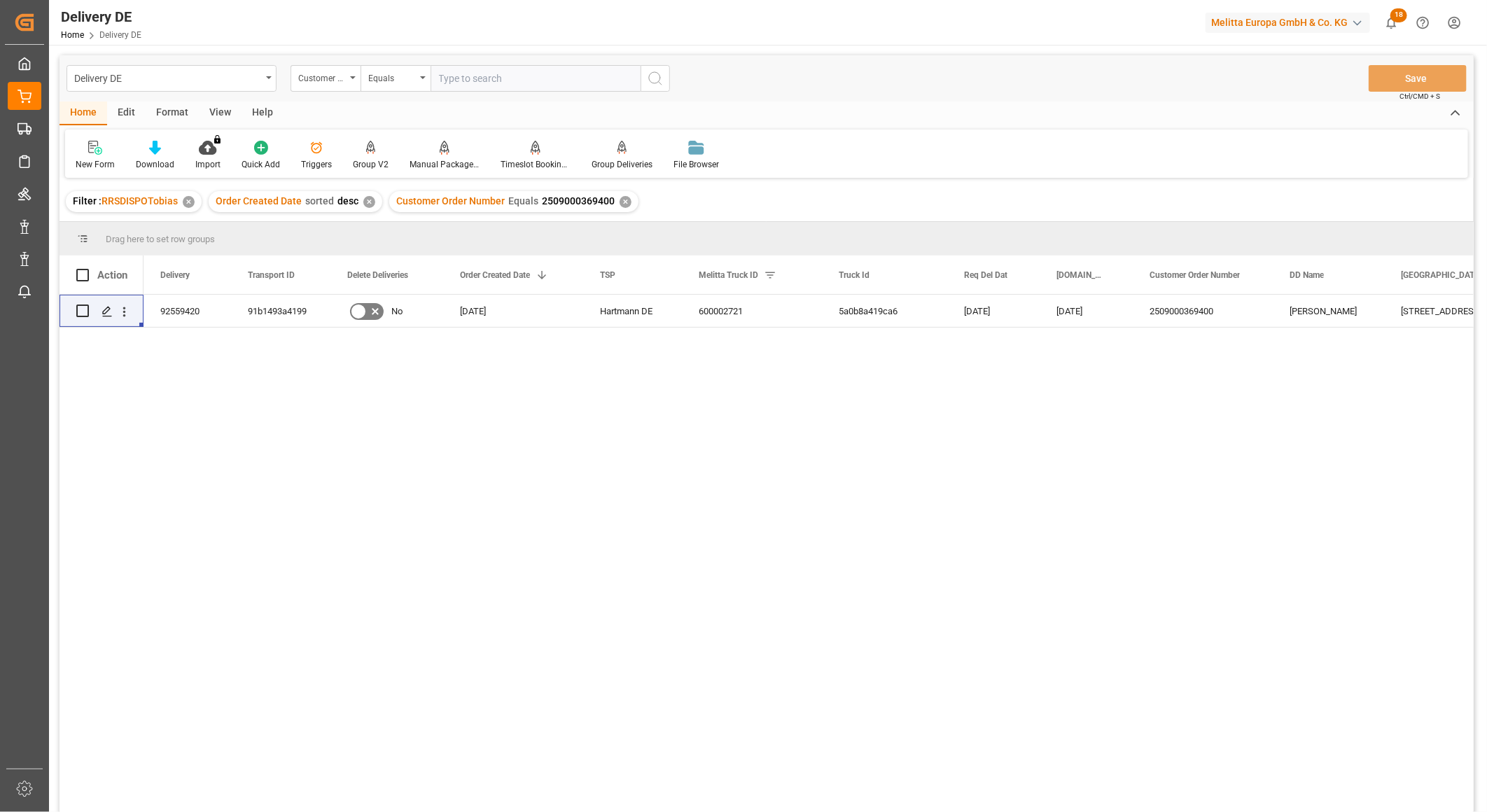
click at [748, 472] on div "92559420 91b1493a4199 No 17.09.2025 Hartmann DE 600002721 5a0b8a419ca6 24.09.20…" at bounding box center [809, 558] width 1330 height 527
click at [176, 306] on div "92559420" at bounding box center [187, 311] width 88 height 32
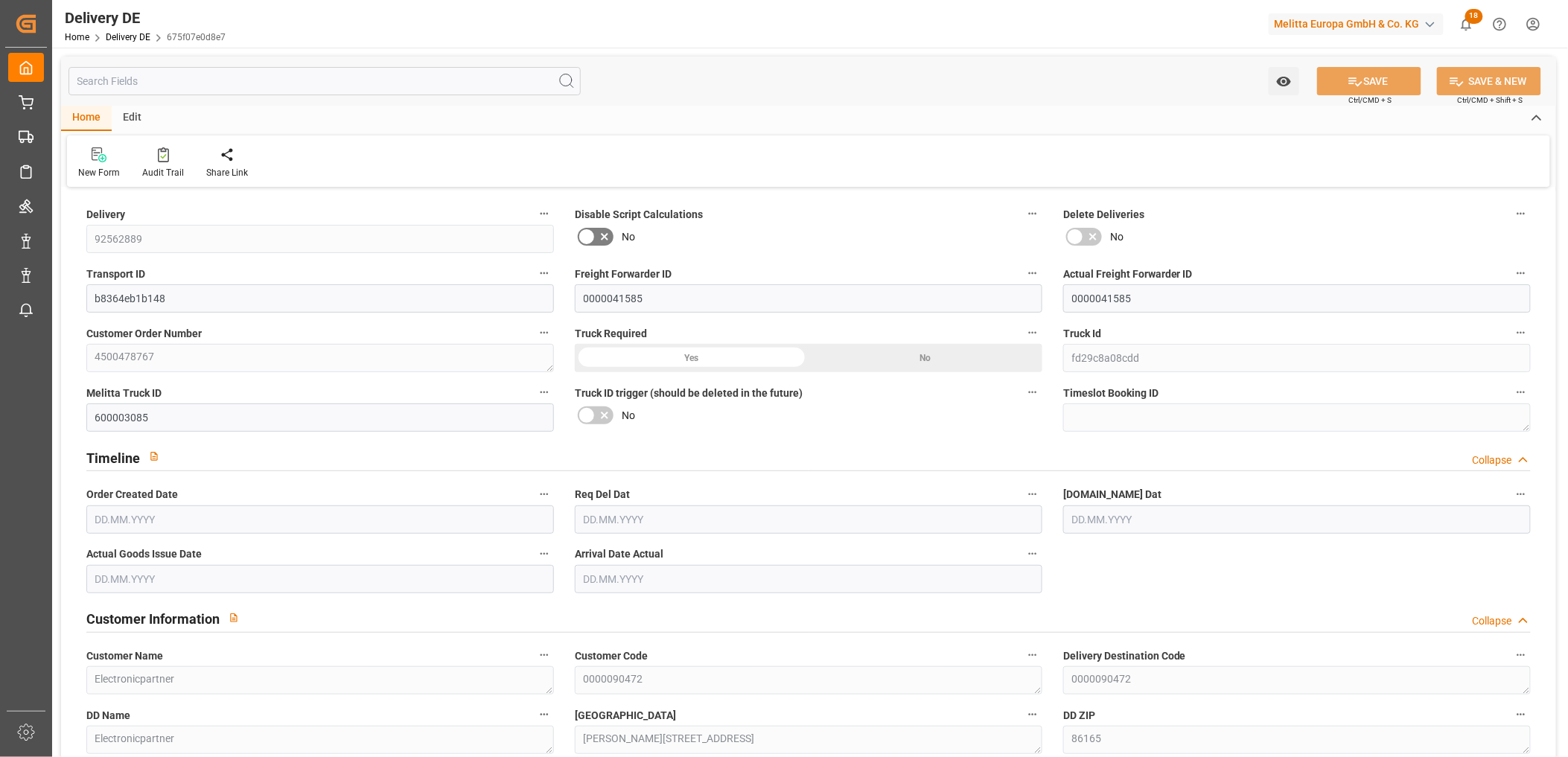
type input "0"
type input "8"
type input "889.708"
type input "1410"
type input "10449.286"
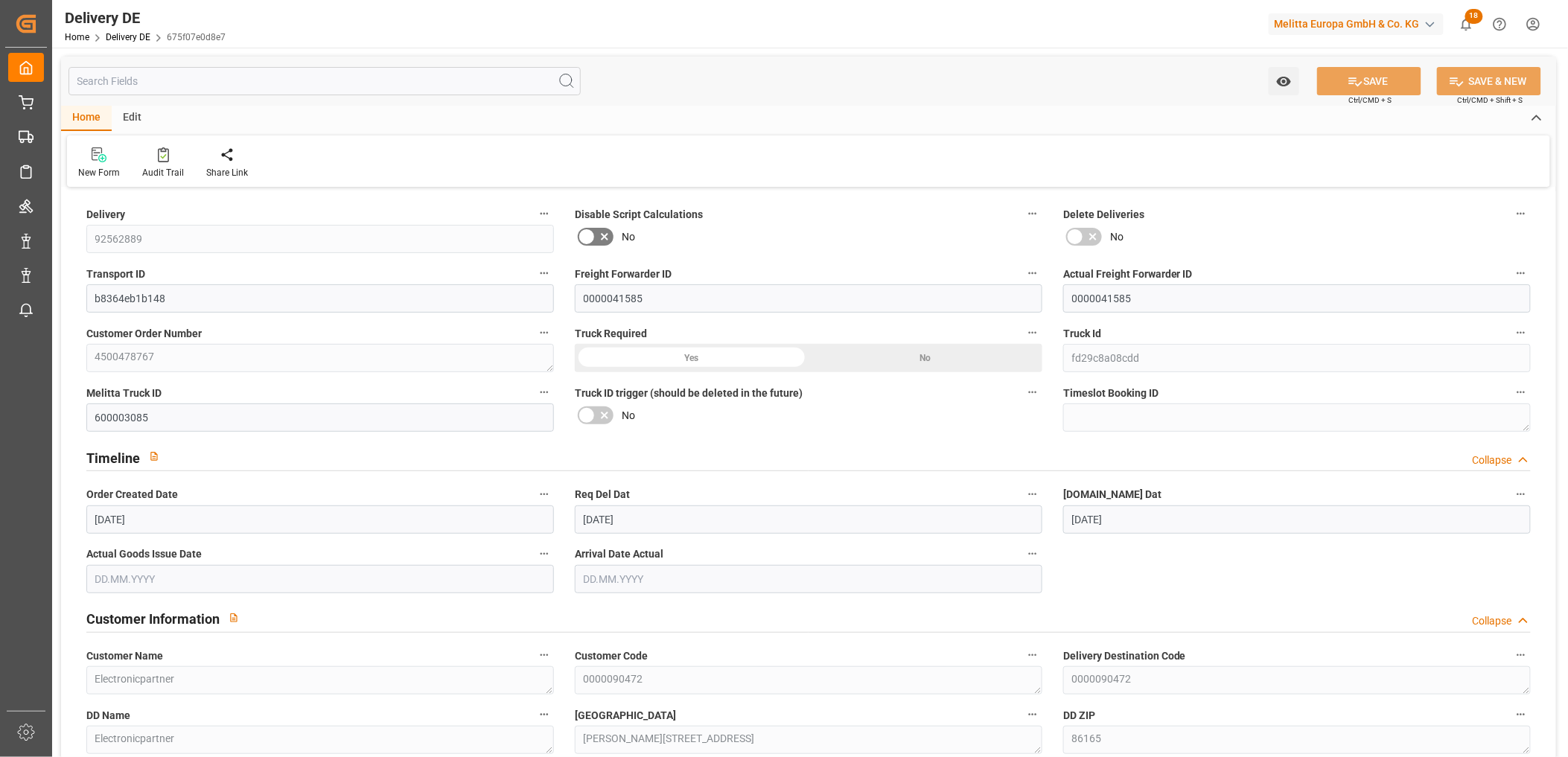
type input "[DATE]"
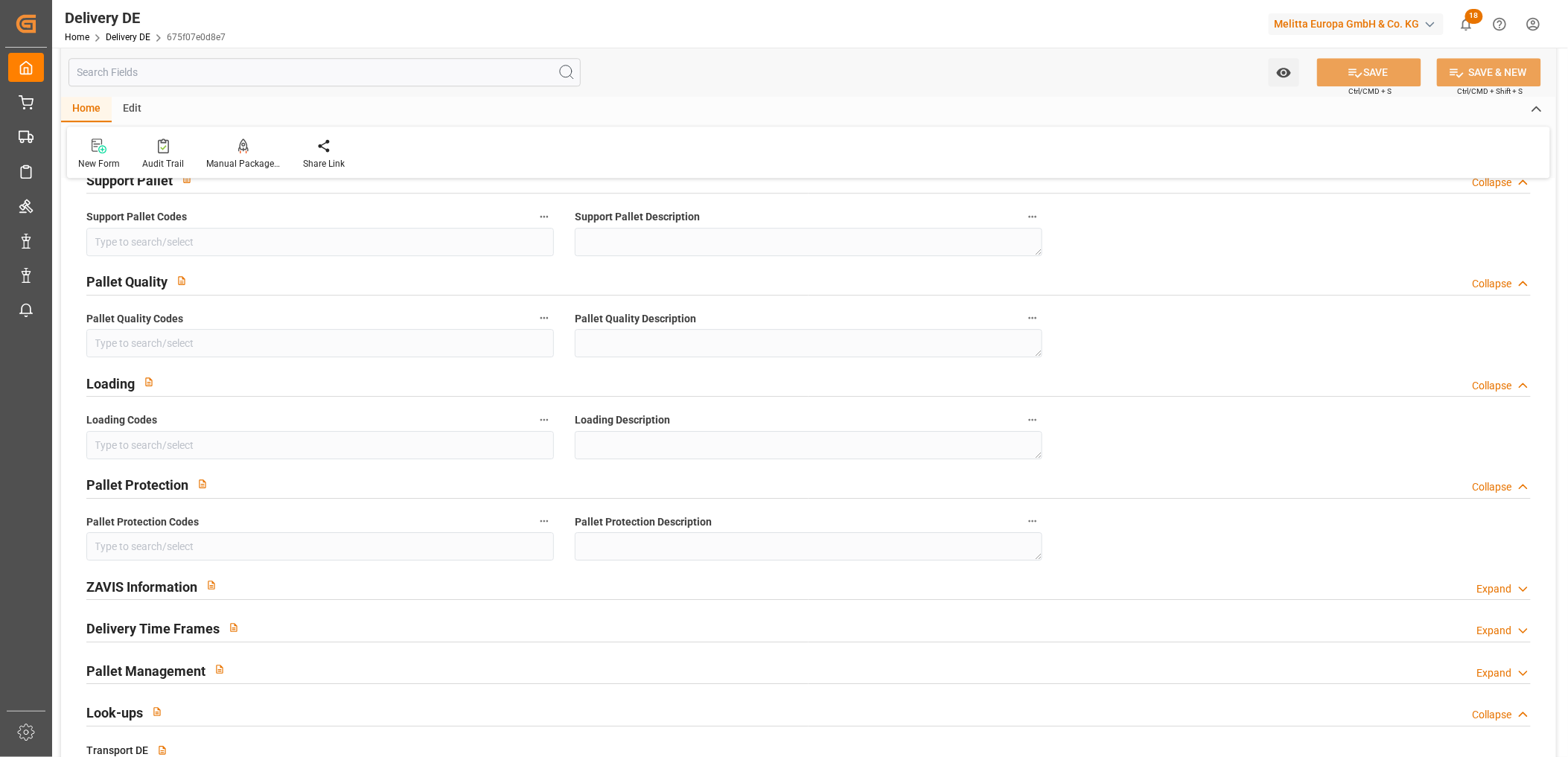
scroll to position [1780, 0]
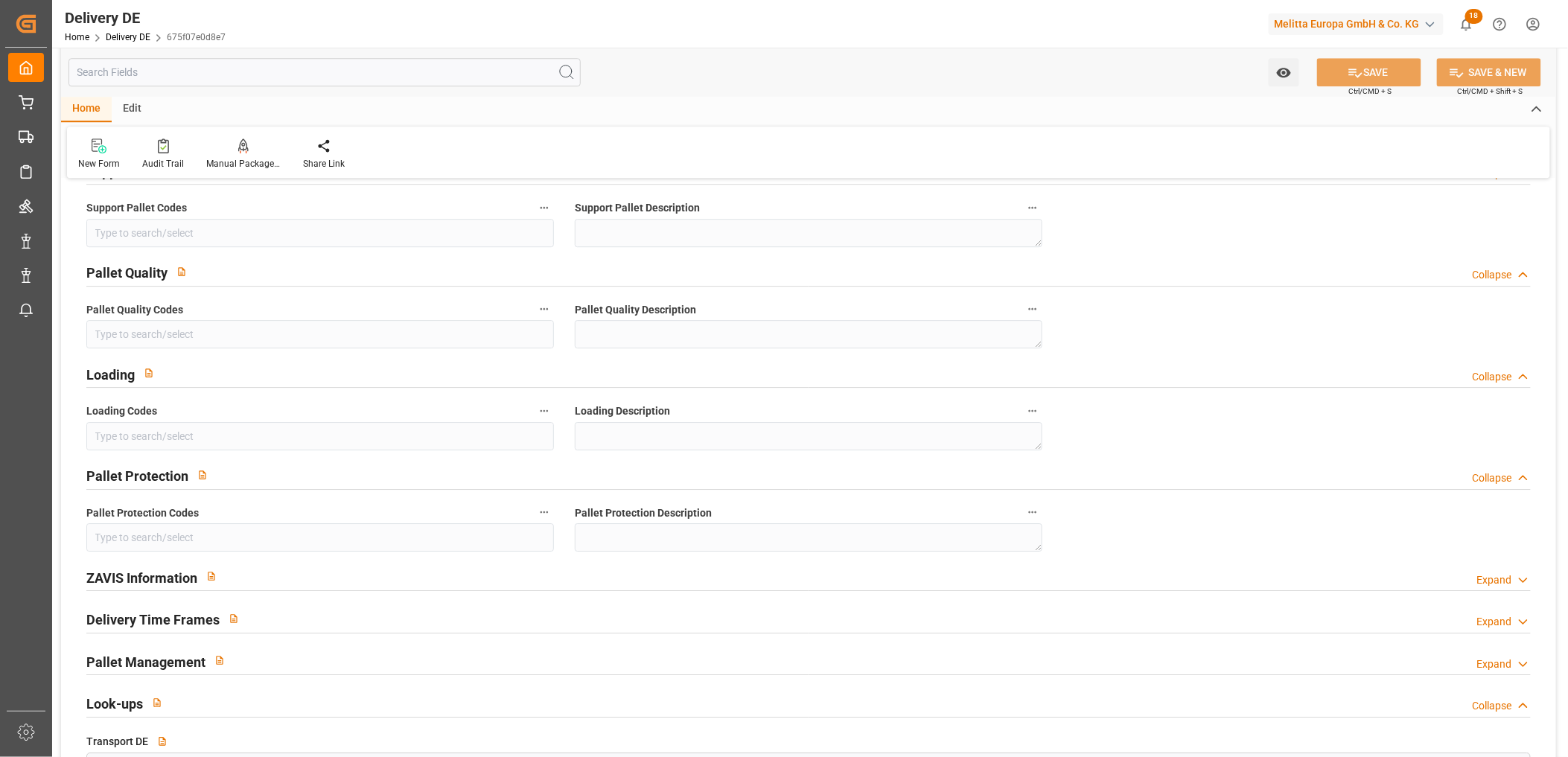
click at [1516, 581] on icon at bounding box center [1523, 581] width 15 height 16
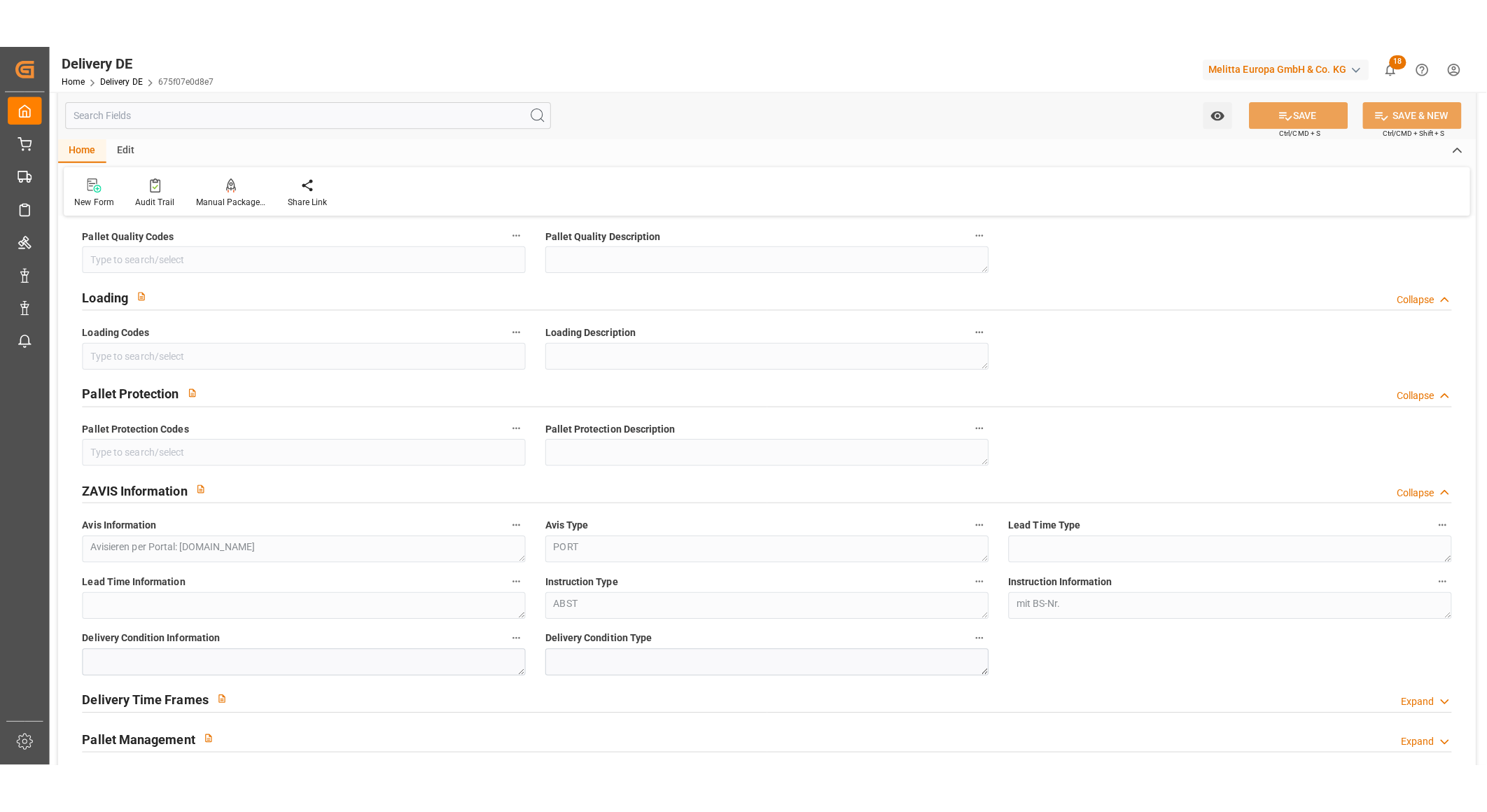
scroll to position [1828, 0]
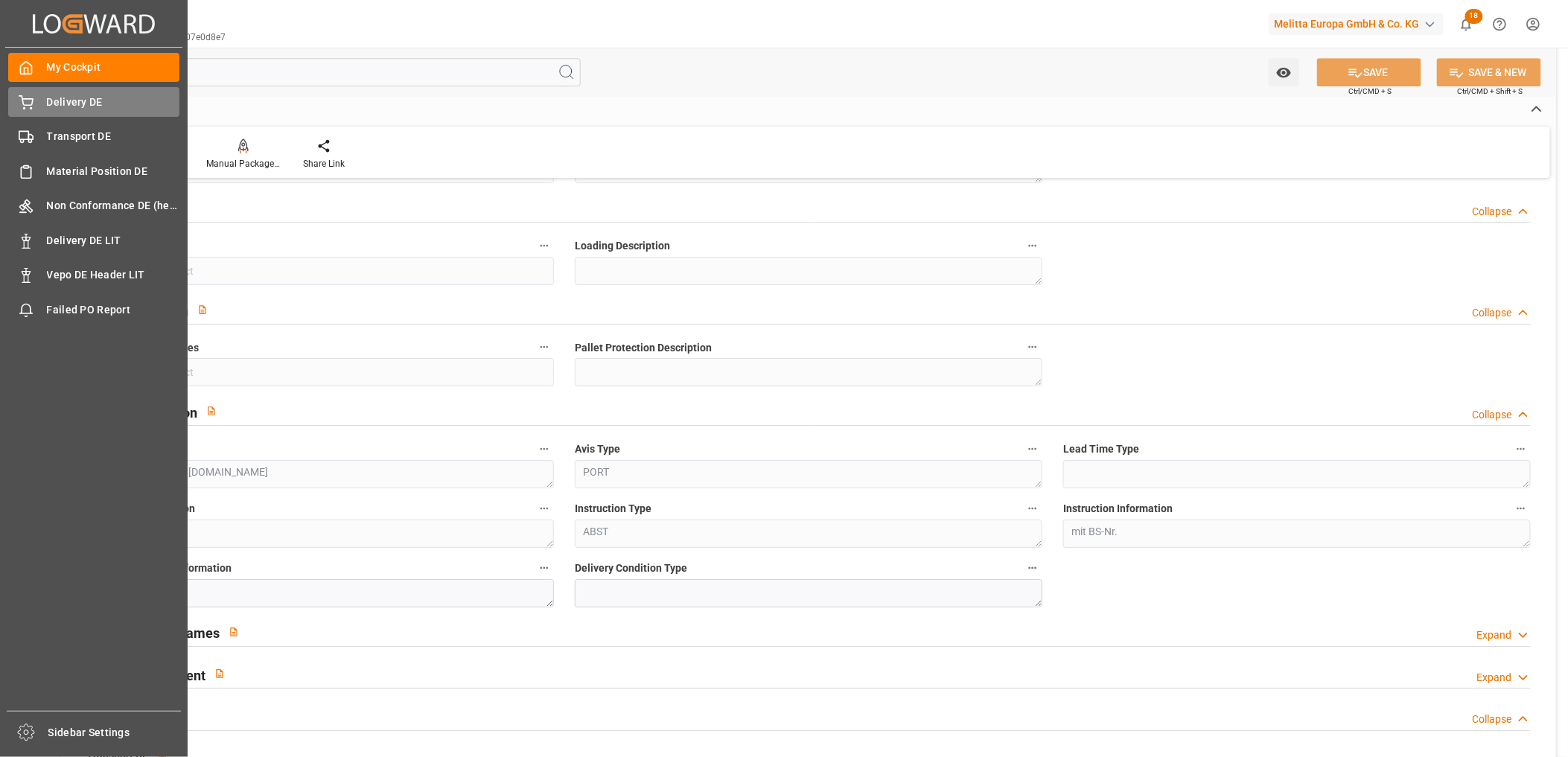
click at [42, 101] on div "Delivery DE Delivery DE" at bounding box center [93, 101] width 171 height 29
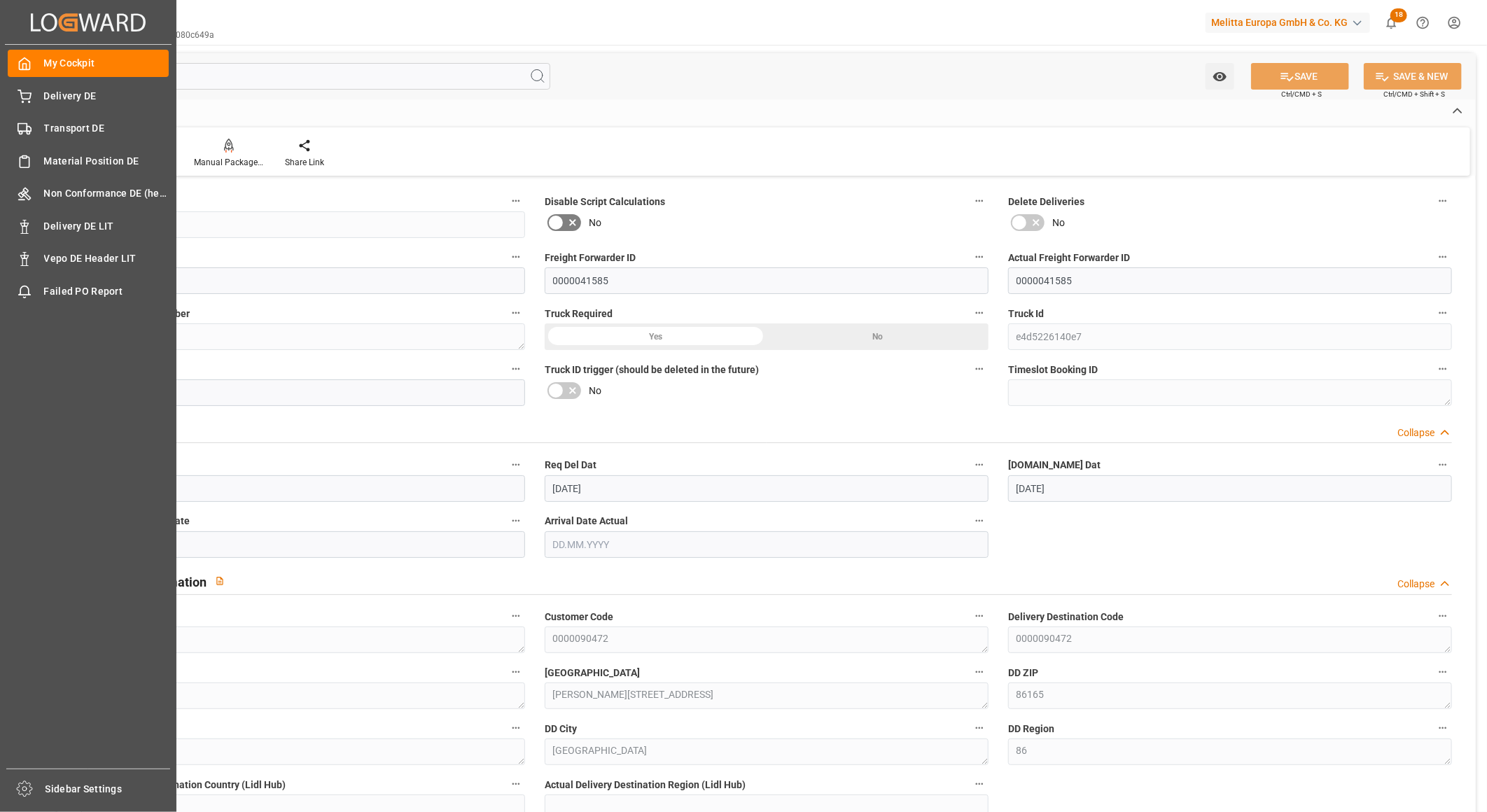
scroll to position [1866, 0]
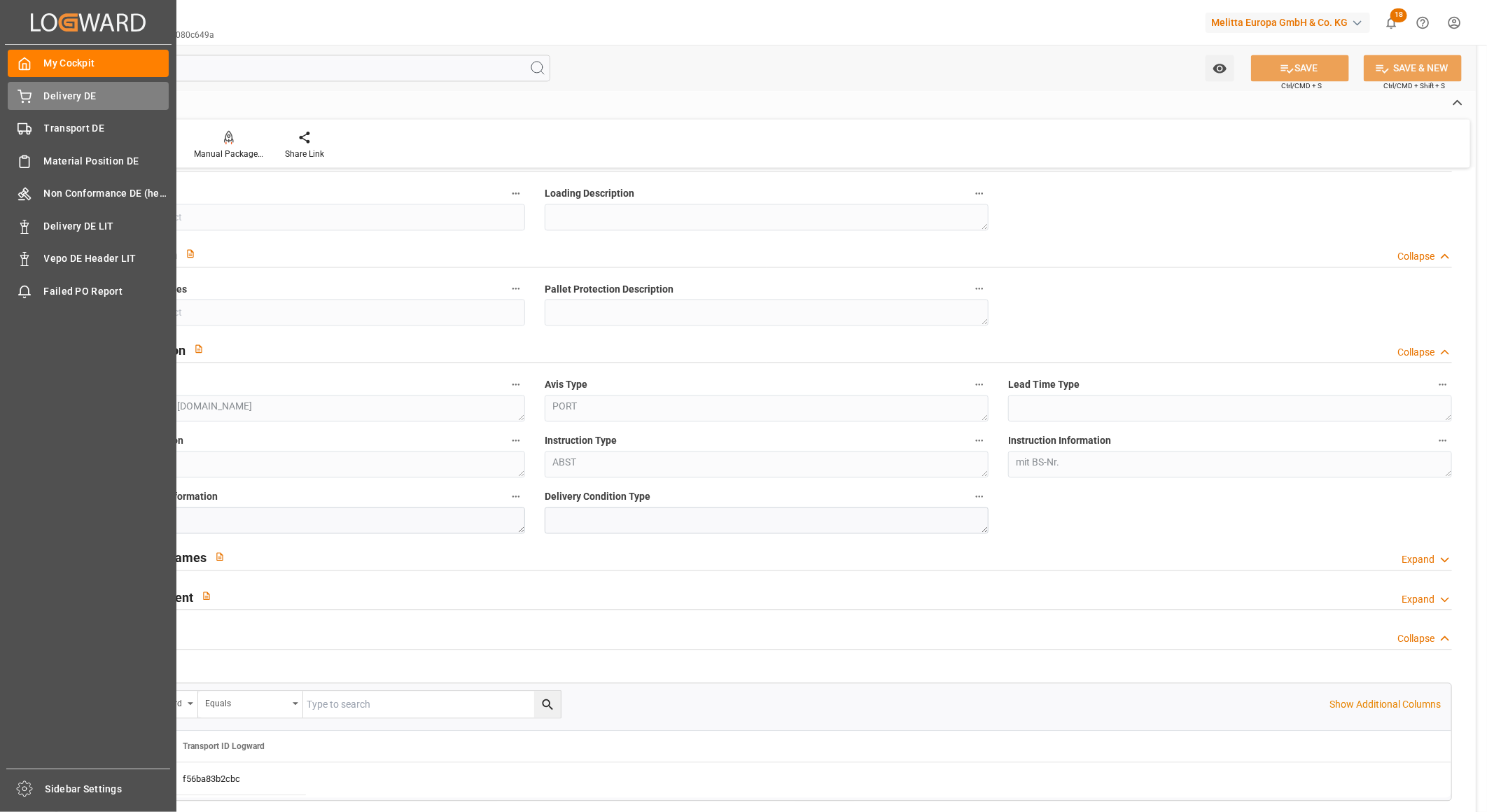
click at [22, 107] on div "Delivery DE Delivery DE" at bounding box center [88, 95] width 161 height 27
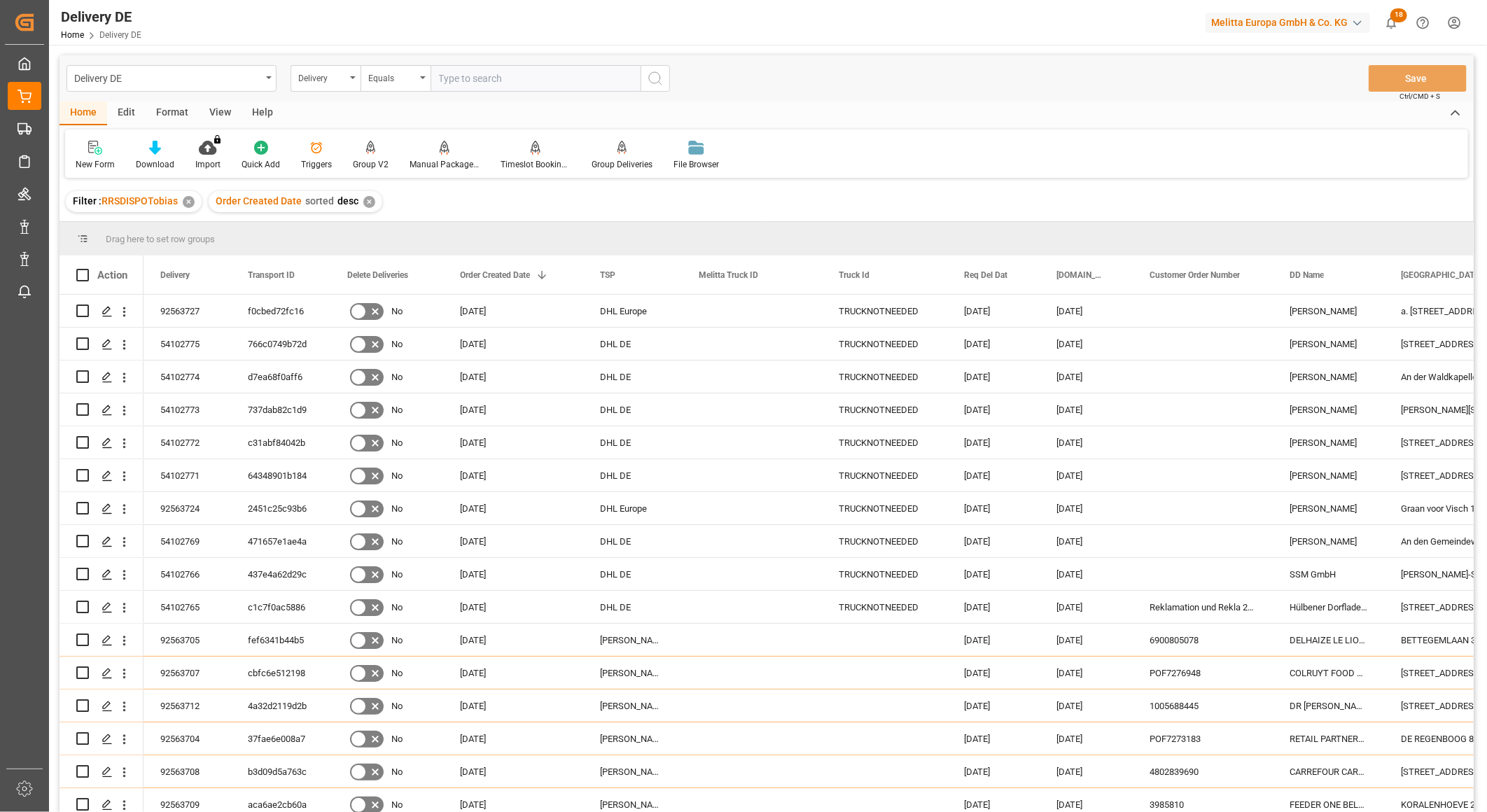
click at [463, 79] on input "text" at bounding box center [536, 79] width 210 height 27
paste input "92561046"
click at [530, 57] on div "Delivery DE Delivery Equals 92561046 Save Ctrl/CMD + S Home Edit Format View He…" at bounding box center [767, 532] width 1436 height 975
drag, startPoint x: 522, startPoint y: 85, endPoint x: 493, endPoint y: 85, distance: 29.0
click at [495, 85] on input "92561046" at bounding box center [536, 79] width 210 height 27
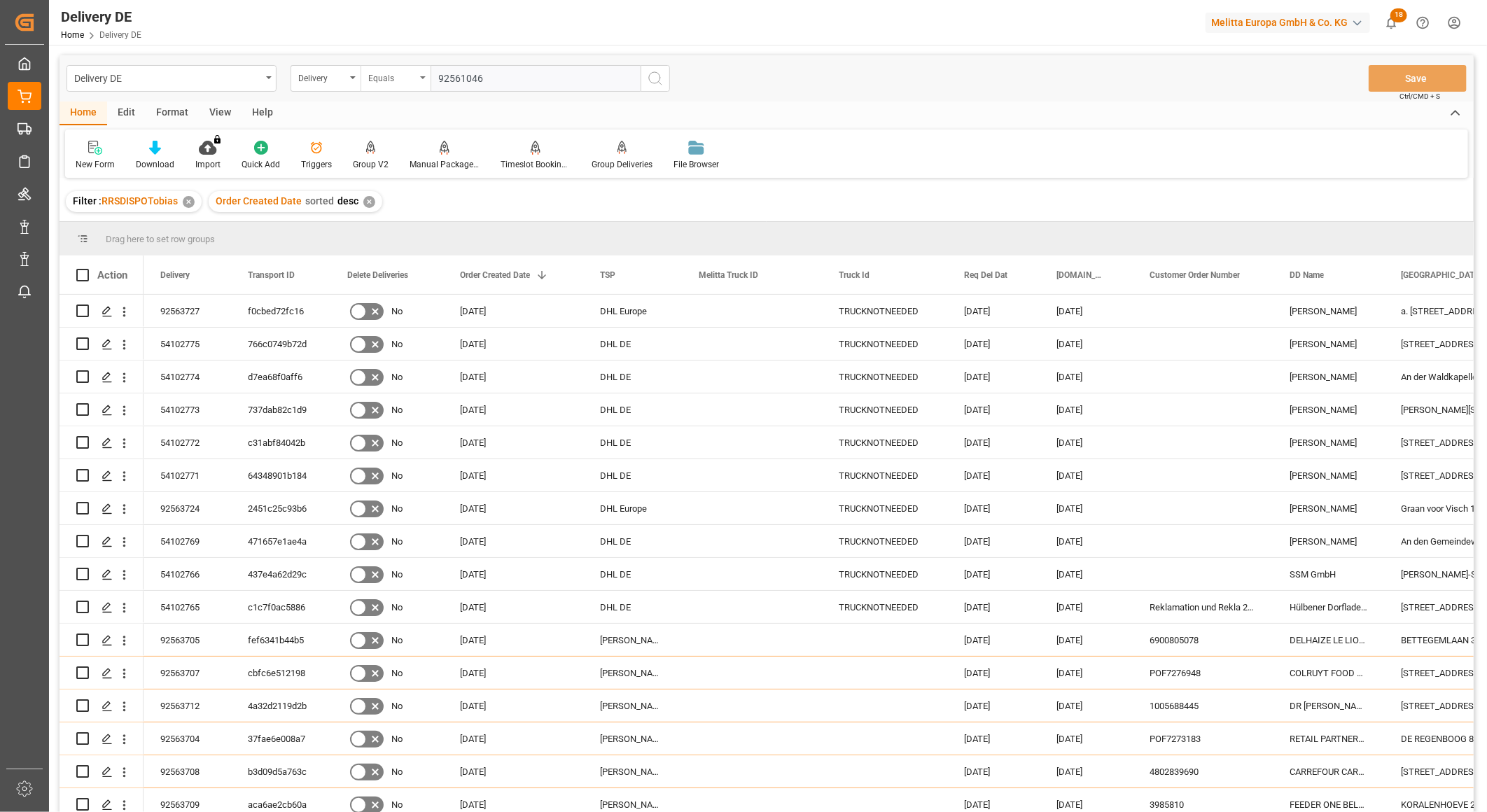
drag, startPoint x: 493, startPoint y: 85, endPoint x: 366, endPoint y: 81, distance: 127.1
